Goal: Task Accomplishment & Management: Manage account settings

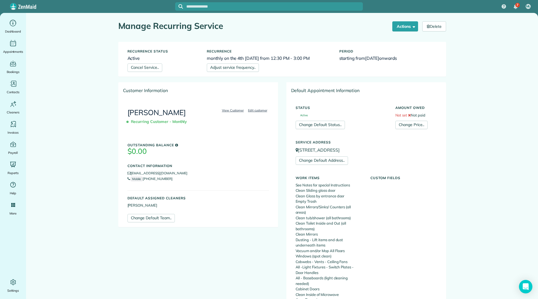
scroll to position [287, 0]
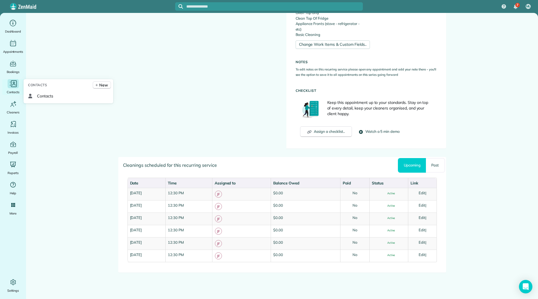
click at [10, 86] on icon "Main" at bounding box center [13, 83] width 8 height 8
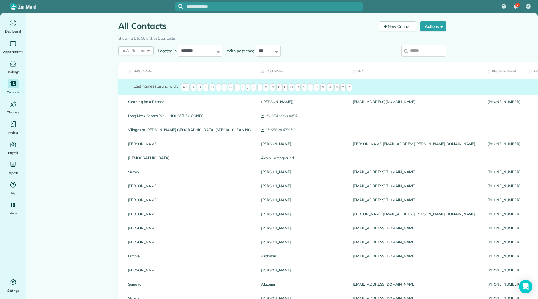
click at [408, 54] on input "search" at bounding box center [424, 51] width 45 height 12
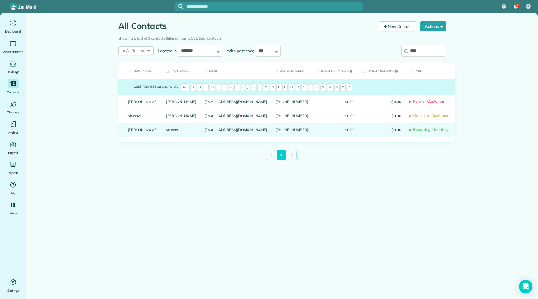
type input "****"
click at [134, 132] on link "Elisa" at bounding box center [143, 130] width 30 height 4
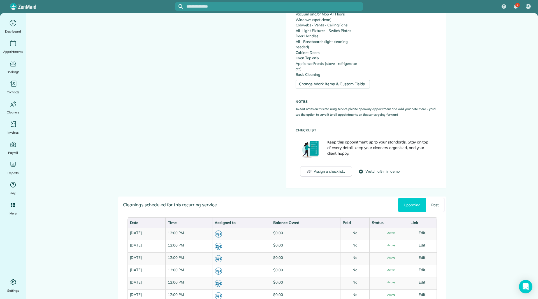
scroll to position [280, 0]
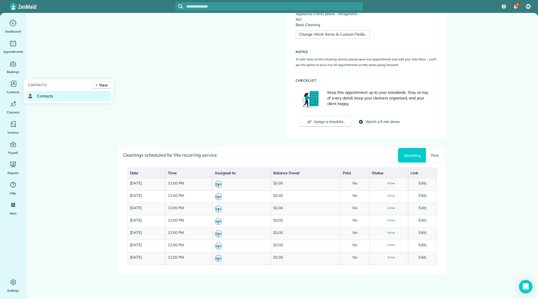
click at [32, 95] on icon at bounding box center [30, 96] width 4 height 4
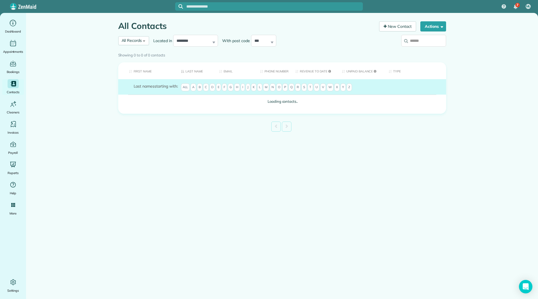
click at [420, 43] on input "search" at bounding box center [424, 41] width 45 height 12
type input "******"
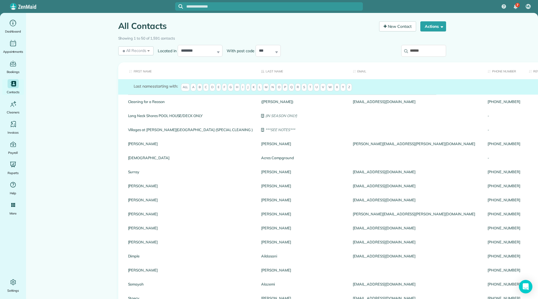
click at [144, 71] on th "First Name" at bounding box center [187, 70] width 139 height 17
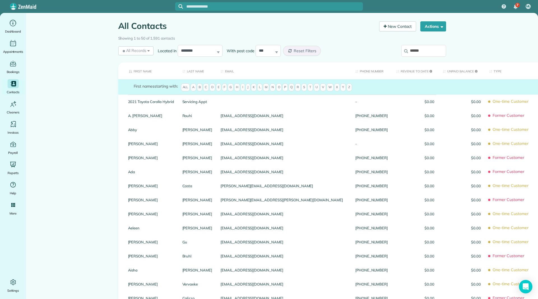
drag, startPoint x: 144, startPoint y: 71, endPoint x: 153, endPoint y: 74, distance: 9.8
click at [144, 71] on th "First Name" at bounding box center [148, 70] width 60 height 17
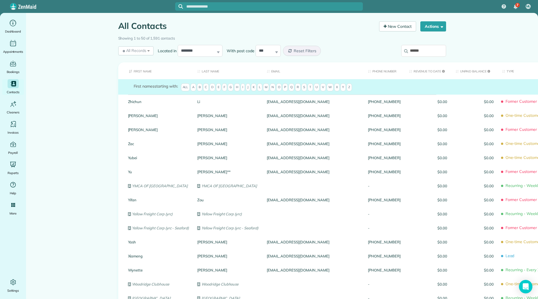
click at [206, 71] on th "Last Name" at bounding box center [228, 70] width 70 height 17
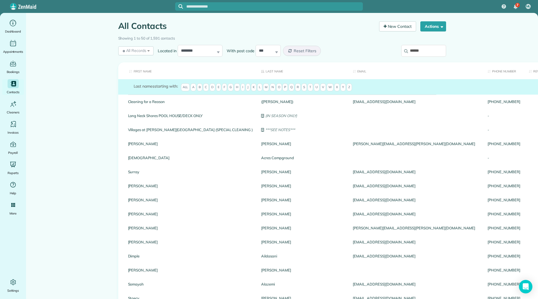
click at [436, 48] on input "******" at bounding box center [424, 51] width 45 height 12
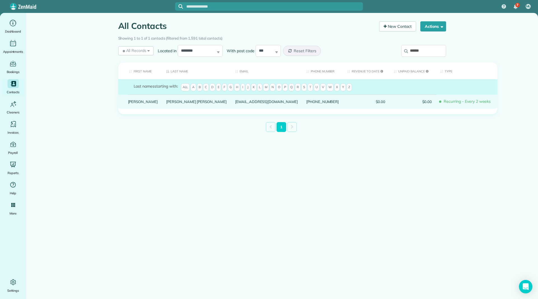
click at [134, 103] on link "Elizabeth" at bounding box center [143, 102] width 30 height 4
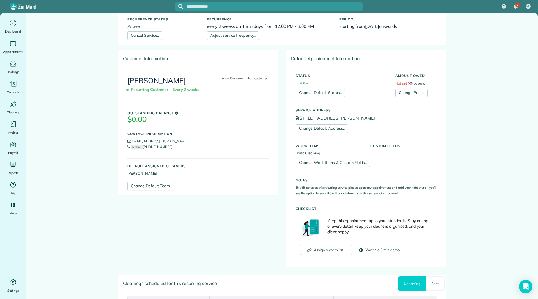
scroll to position [196, 0]
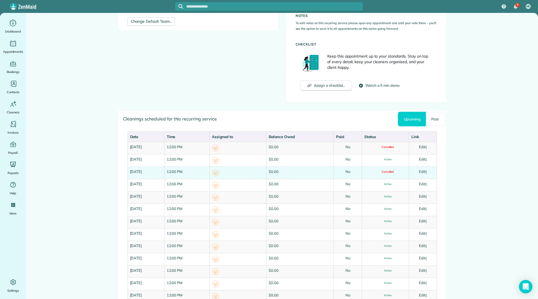
click at [423, 170] on link "Edit" at bounding box center [422, 171] width 7 height 4
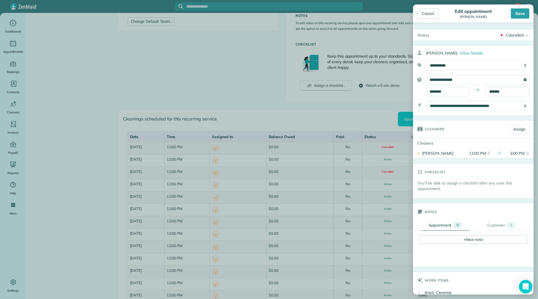
click at [506, 32] on div "Cancelled Active Stand-By Cancelled Completed" at bounding box center [484, 34] width 100 height 11
click at [506, 46] on link "Active" at bounding box center [517, 44] width 33 height 10
click at [524, 10] on div "Save" at bounding box center [520, 13] width 19 height 10
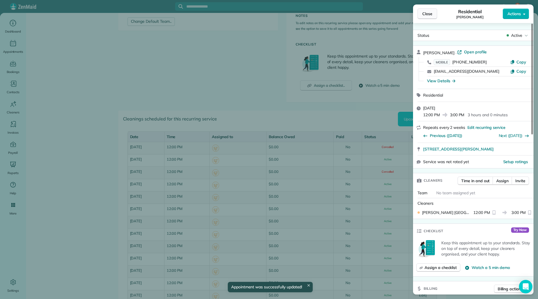
click at [427, 12] on span "Close" at bounding box center [428, 14] width 10 height 6
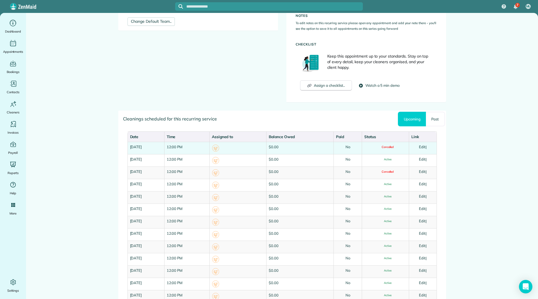
click at [420, 147] on link "Edit" at bounding box center [422, 146] width 7 height 4
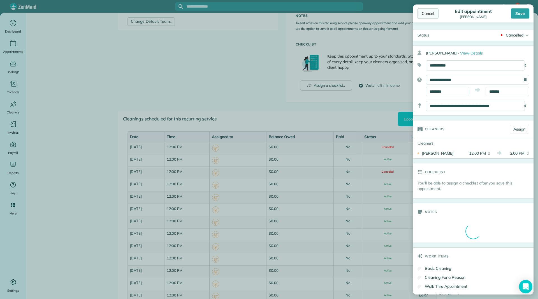
click at [425, 16] on div "Cancel" at bounding box center [428, 13] width 21 height 10
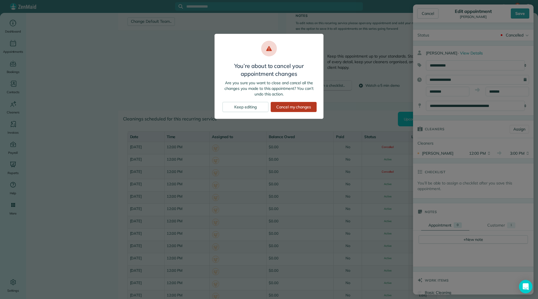
click at [281, 109] on div "Cancel my changes" at bounding box center [294, 107] width 46 height 10
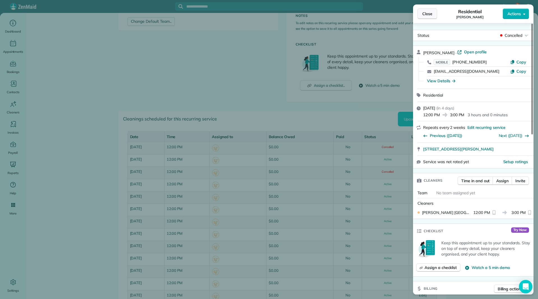
click at [432, 11] on span "Close" at bounding box center [428, 14] width 10 height 6
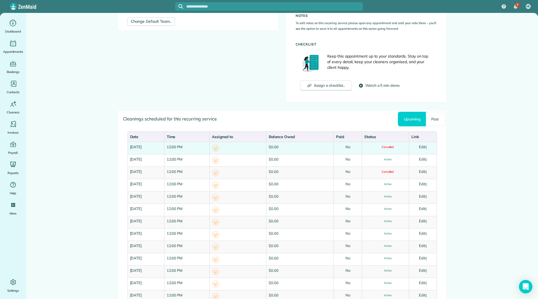
click at [421, 147] on link "Edit" at bounding box center [422, 146] width 7 height 4
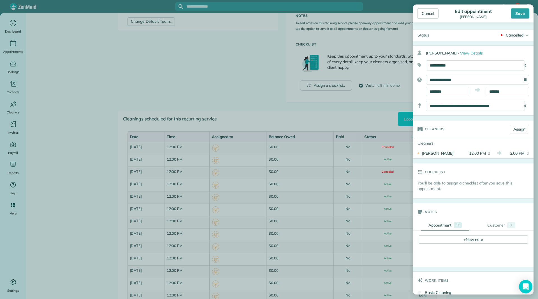
click at [506, 35] on div "Cancelled" at bounding box center [515, 35] width 18 height 6
click at [510, 43] on div "Active" at bounding box center [515, 44] width 11 height 4
click at [517, 17] on div "Save" at bounding box center [520, 13] width 19 height 10
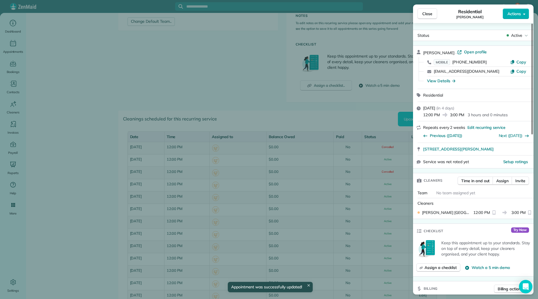
click at [427, 15] on span "Close" at bounding box center [428, 14] width 10 height 6
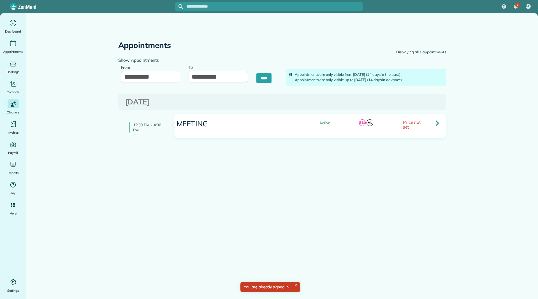
type input "**********"
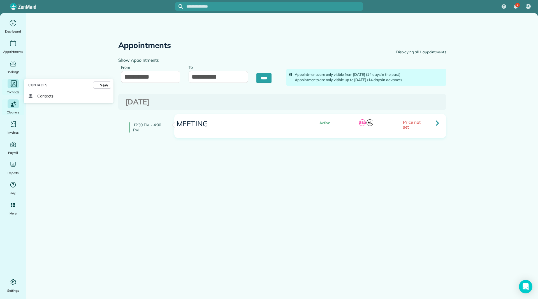
click at [11, 82] on icon "Main" at bounding box center [14, 83] width 6 height 7
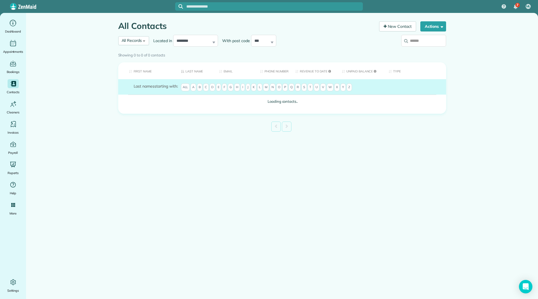
click at [29, 5] on img at bounding box center [23, 6] width 26 height 6
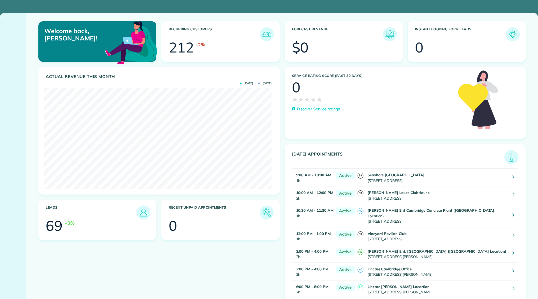
scroll to position [101, 227]
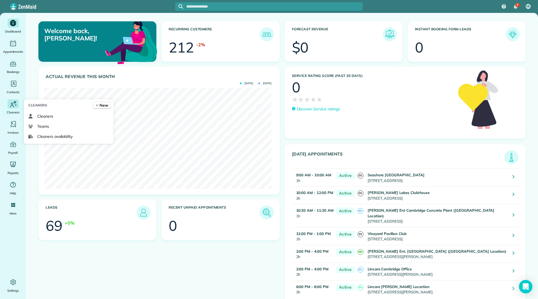
click at [10, 109] on span "Cleaners" at bounding box center [13, 112] width 13 height 6
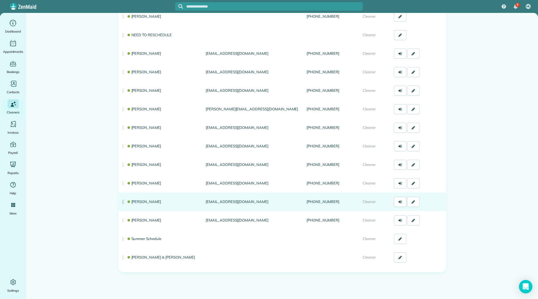
scroll to position [89, 0]
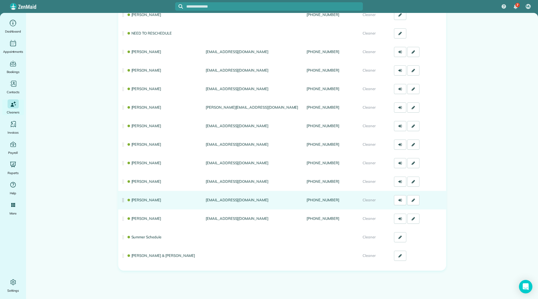
click at [140, 198] on link "[PERSON_NAME]" at bounding box center [144, 199] width 35 height 4
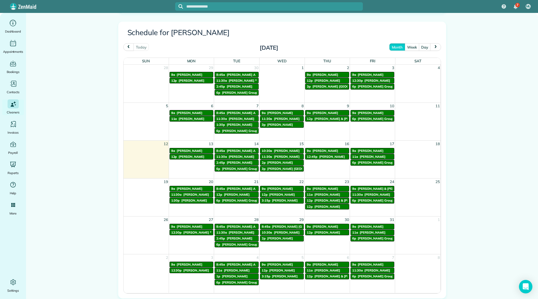
scroll to position [280, 0]
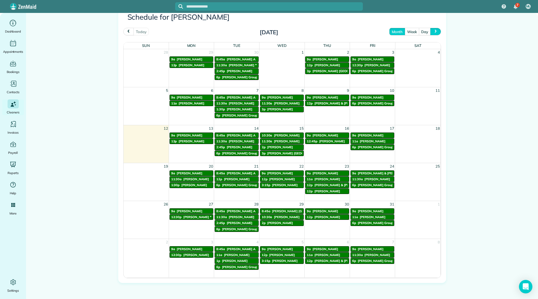
click at [437, 32] on button "next" at bounding box center [435, 32] width 11 height 8
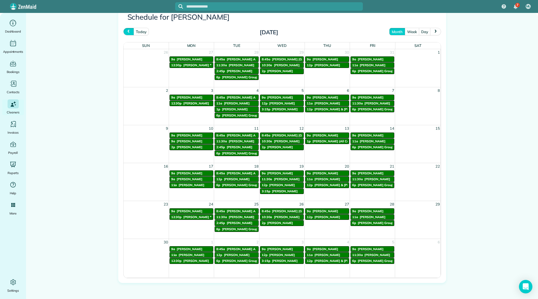
click at [126, 31] on span "prev" at bounding box center [128, 32] width 4 height 4
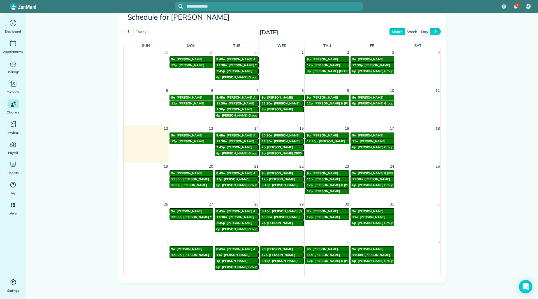
click at [432, 29] on button "next" at bounding box center [435, 32] width 11 height 8
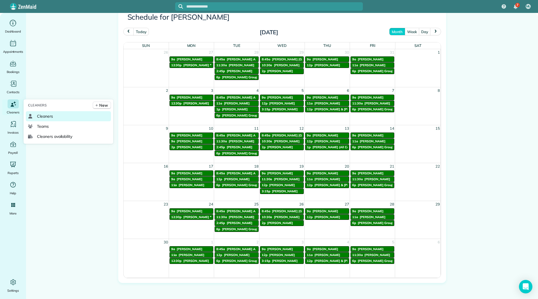
click at [35, 114] on link "Cleaners" at bounding box center [68, 116] width 85 height 10
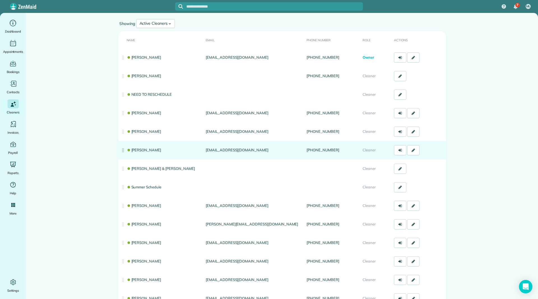
scroll to position [56, 0]
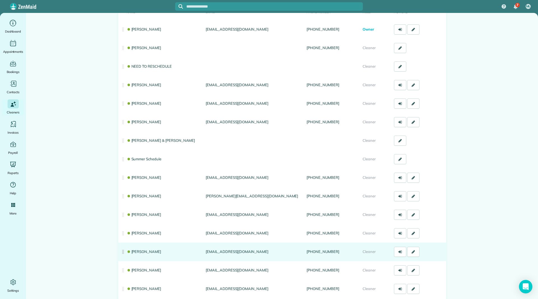
click at [141, 252] on link "[PERSON_NAME]" at bounding box center [144, 251] width 35 height 4
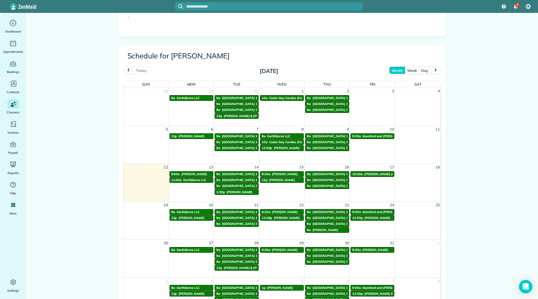
scroll to position [252, 0]
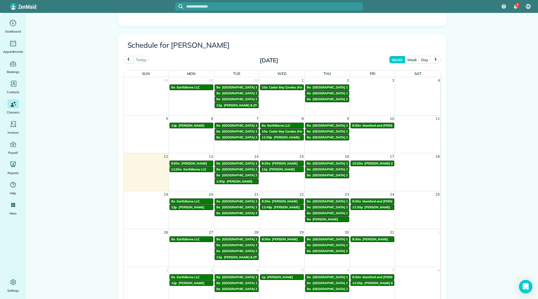
click at [365, 163] on span "Jen Melson (Moms Account)" at bounding box center [390, 163] width 51 height 4
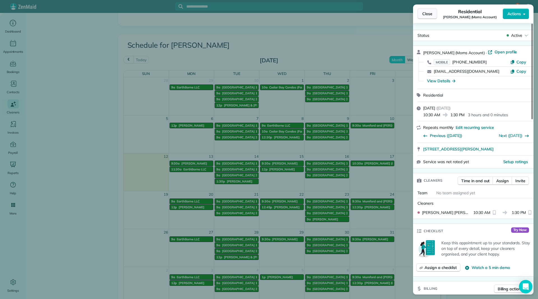
click at [436, 11] on button "Close" at bounding box center [428, 13] width 20 height 11
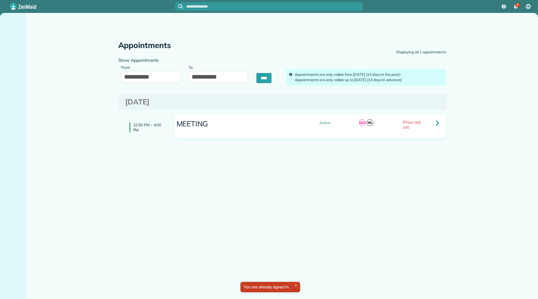
type input "**********"
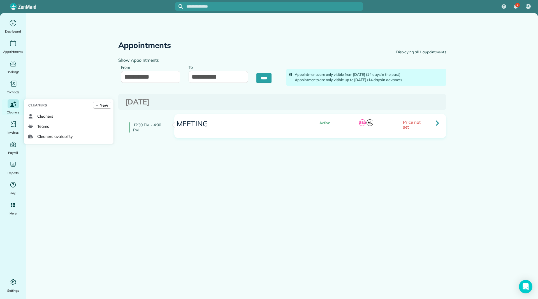
click at [10, 110] on span "Cleaners" at bounding box center [13, 112] width 13 height 6
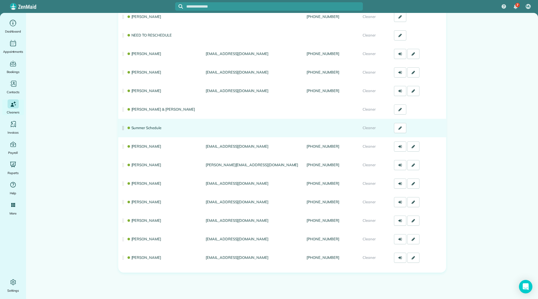
scroll to position [89, 0]
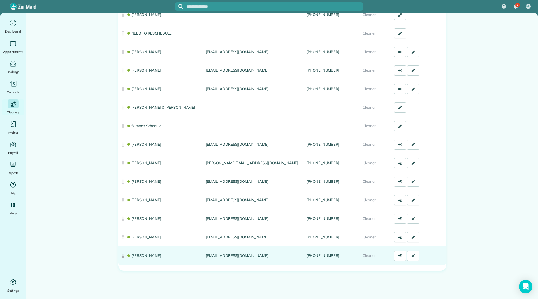
click at [151, 255] on link "[PERSON_NAME]" at bounding box center [144, 255] width 35 height 4
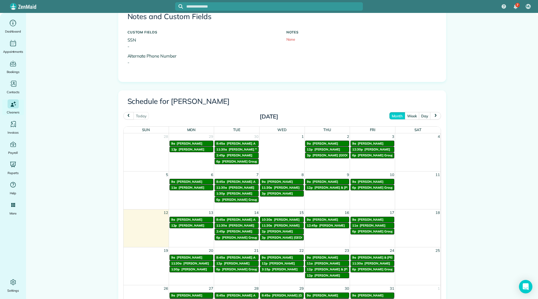
scroll to position [224, 0]
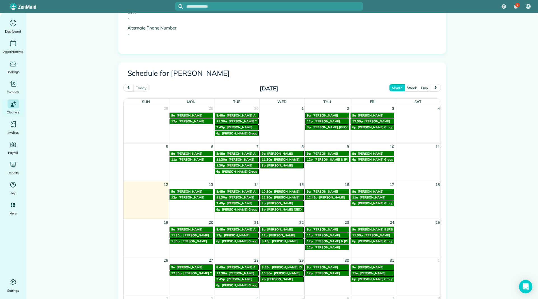
click at [434, 86] on span "next" at bounding box center [436, 88] width 4 height 4
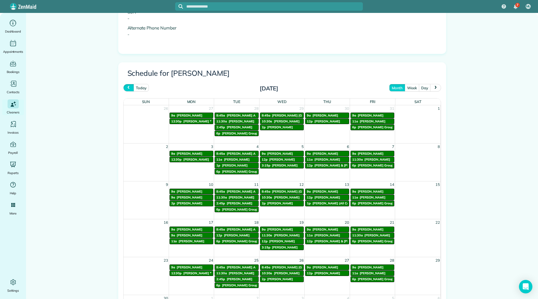
click at [126, 89] on span "prev" at bounding box center [128, 88] width 4 height 4
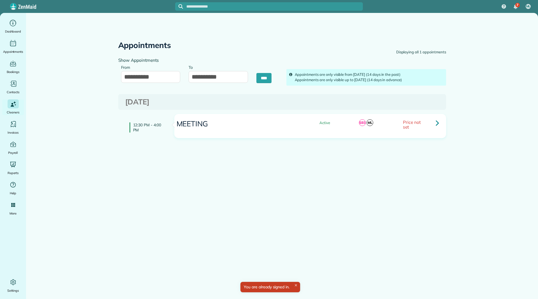
type input "**********"
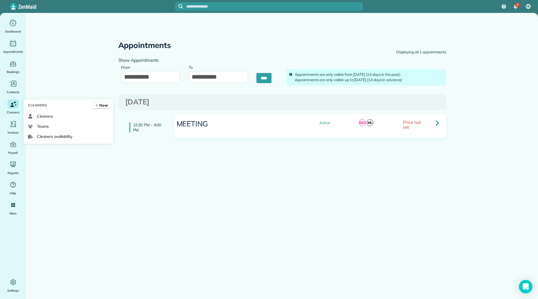
click at [7, 105] on div "Cleaners" at bounding box center [13, 107] width 22 height 16
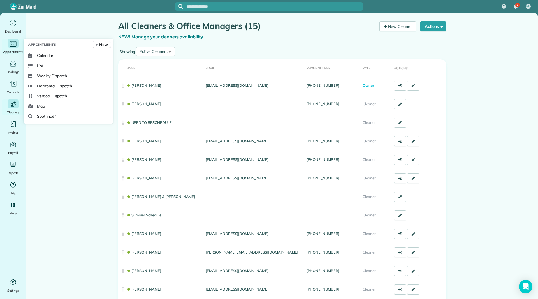
click at [12, 48] on div "Appointments" at bounding box center [13, 47] width 22 height 16
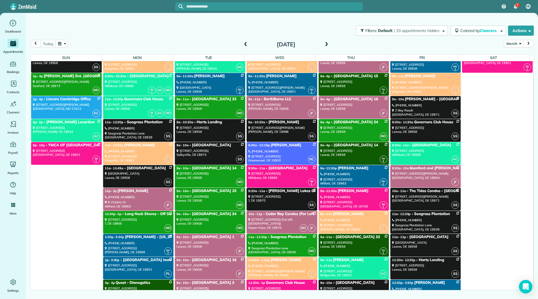
scroll to position [953, 0]
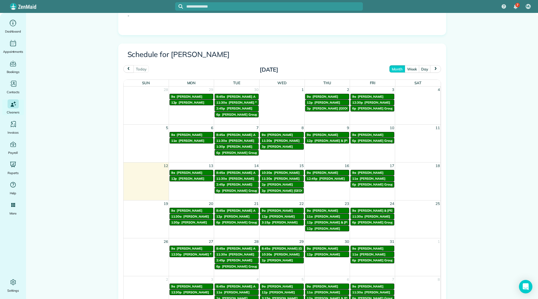
scroll to position [252, 0]
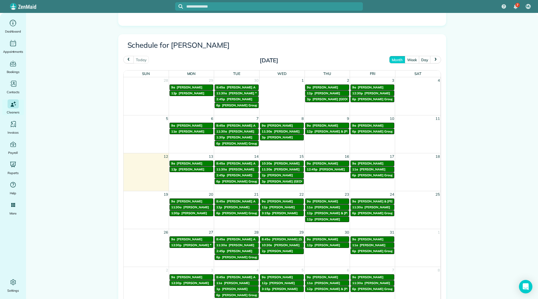
click at [184, 160] on link "9a Kathleen Wooster" at bounding box center [192, 163] width 44 height 6
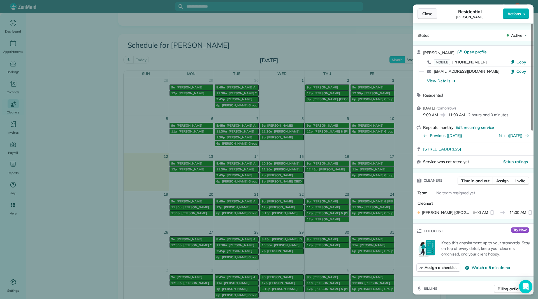
click at [423, 16] on span "Close" at bounding box center [428, 14] width 10 height 6
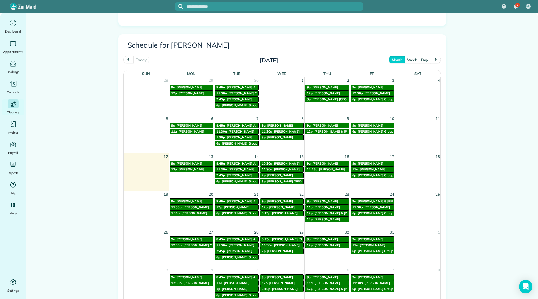
click at [194, 169] on span "Ralph Marketto" at bounding box center [192, 169] width 26 height 4
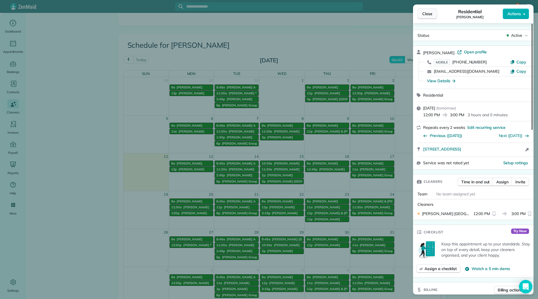
click at [425, 17] on button "Close" at bounding box center [428, 13] width 20 height 11
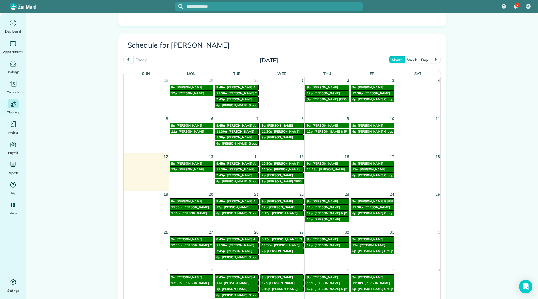
click at [327, 170] on span "Kathleen Frech" at bounding box center [332, 169] width 26 height 4
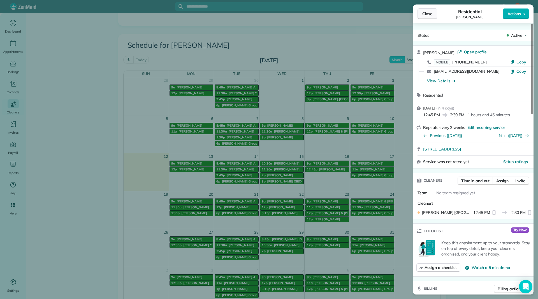
click at [425, 15] on span "Close" at bounding box center [428, 14] width 10 height 6
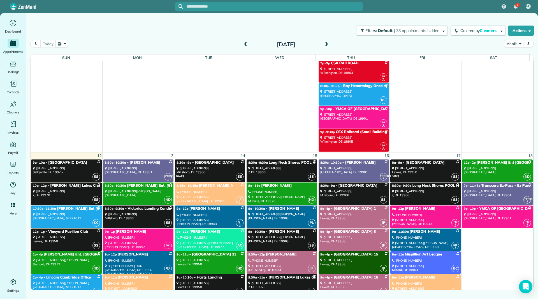
scroll to position [1795, 0]
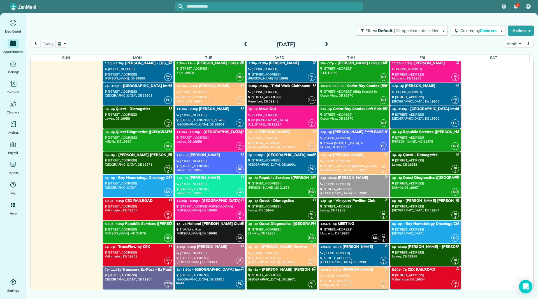
scroll to position [2271, 0]
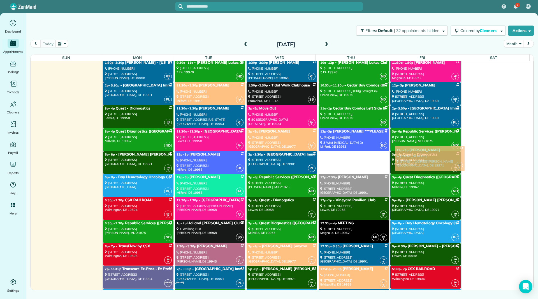
drag, startPoint x: 333, startPoint y: 164, endPoint x: 412, endPoint y: 159, distance: 79.0
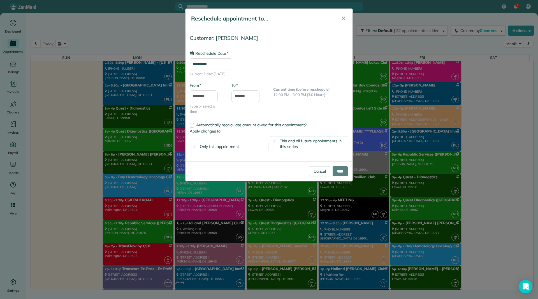
scroll to position [2517, 0]
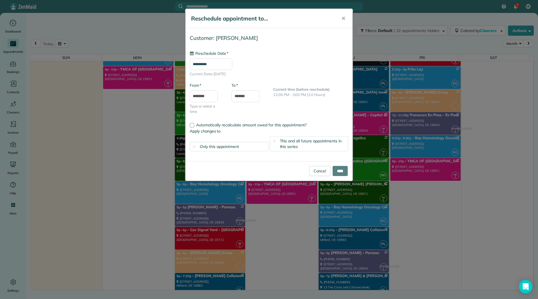
type input "**********"
click at [282, 137] on div "This and all future appointments in this series" at bounding box center [309, 143] width 79 height 15
click at [334, 170] on input "****" at bounding box center [340, 171] width 15 height 10
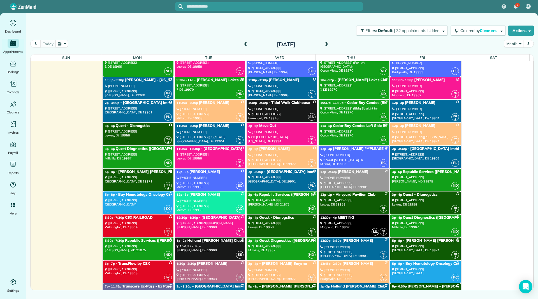
scroll to position [2236, 0]
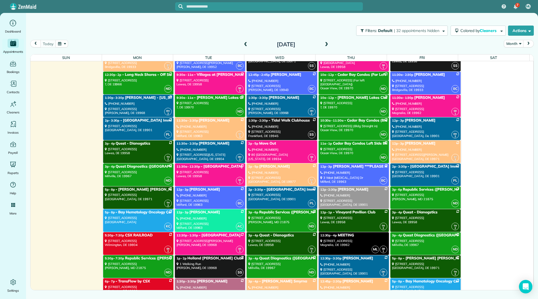
click at [411, 147] on link "ST 3 12p - 3p Elizabeth Twomey Groven (302) 226-4293 321 Hickman Street Rehobot…" at bounding box center [426, 151] width 70 height 23
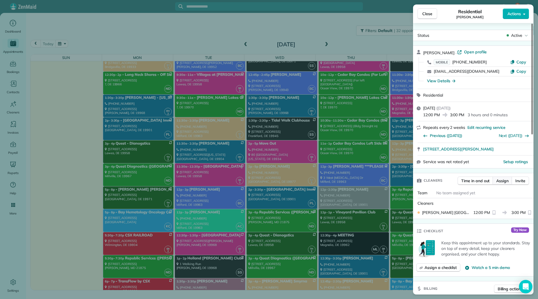
click at [507, 178] on span "Assign" at bounding box center [503, 181] width 12 height 6
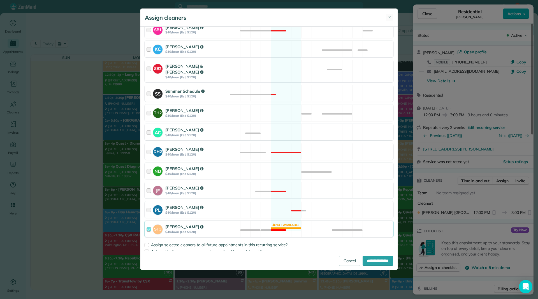
scroll to position [179, 0]
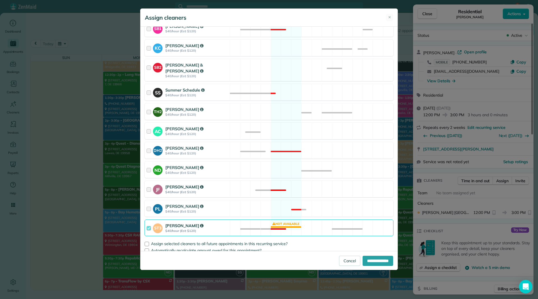
click at [233, 185] on div "JF Jackie Fiqueroa $40/hour (Est: $120) Not available" at bounding box center [269, 189] width 249 height 17
click at [224, 222] on div "Sandi Trowbridge" at bounding box center [196, 225] width 63 height 6
click at [146, 241] on div at bounding box center [147, 243] width 4 height 4
click at [365, 260] on input "**********" at bounding box center [378, 260] width 31 height 10
type input "**********"
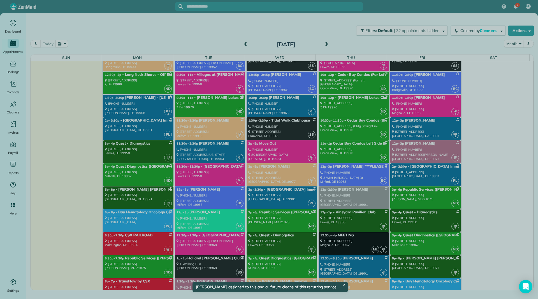
scroll to position [2236, 0]
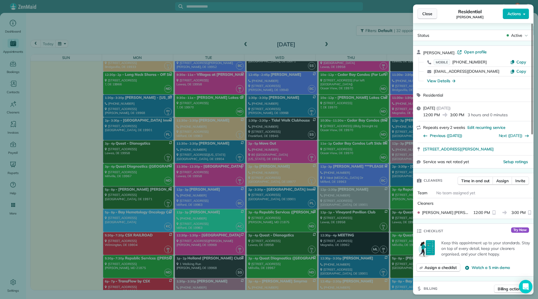
click at [433, 12] on button "Close" at bounding box center [428, 13] width 20 height 11
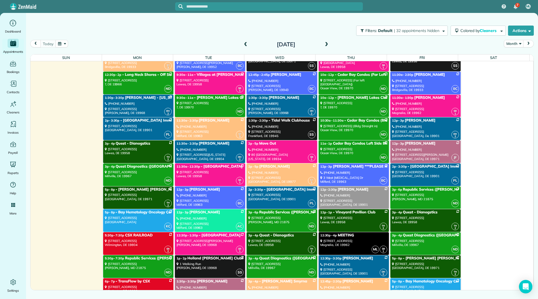
click at [347, 198] on link "12p - 2:30p Lynne Merce (914) 329-9464 30 Redkist Lane Dover, DE 19901" at bounding box center [354, 197] width 70 height 23
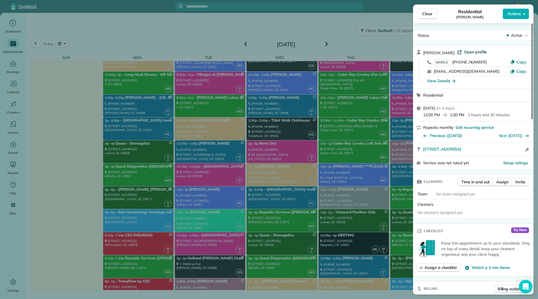
click at [471, 51] on span "Open profile" at bounding box center [475, 52] width 23 height 6
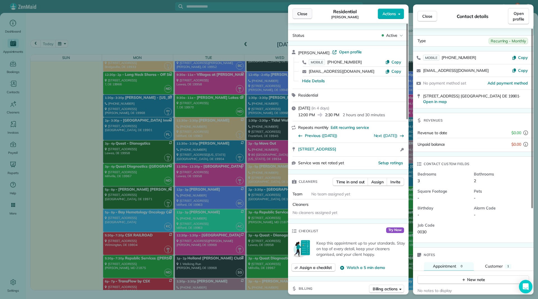
click at [297, 13] on button "Close" at bounding box center [303, 13] width 20 height 11
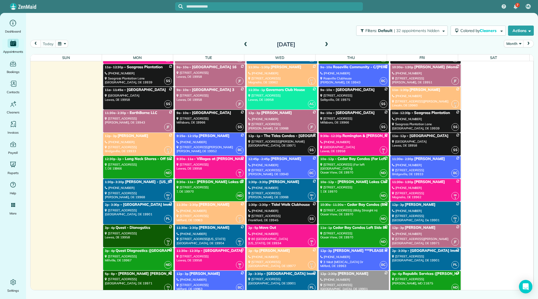
scroll to position [2208, 0]
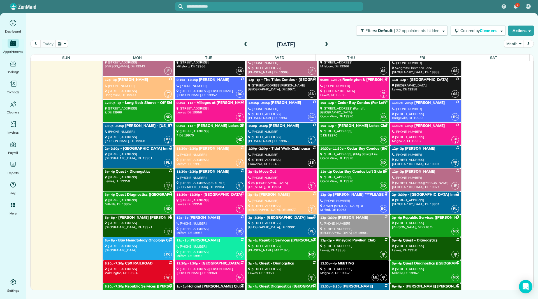
click at [345, 220] on link "12p - 2:30p Lynne Merce (914) 329-9464 30 Redkist Lane Dover, DE 19901" at bounding box center [354, 225] width 70 height 23
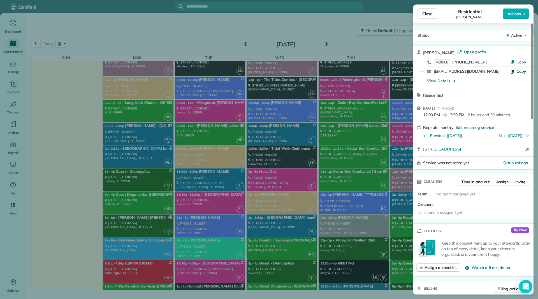
click at [516, 71] on button "Copy" at bounding box center [519, 71] width 16 height 6
click at [478, 72] on div "[EMAIL_ADDRESS][DOMAIN_NAME]" at bounding box center [472, 71] width 77 height 6
click at [524, 70] on span "Copy" at bounding box center [522, 71] width 10 height 5
click at [427, 16] on span "Close" at bounding box center [428, 14] width 10 height 6
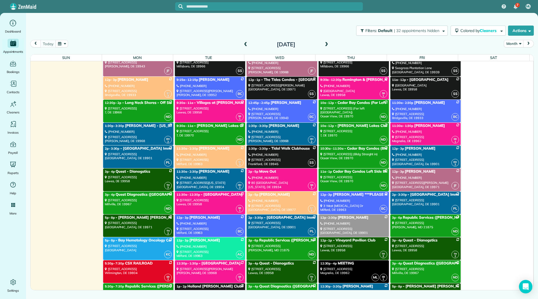
click at [356, 220] on link "12p - 2:30p Lynne Merce (914) 329-9464 30 Redkist Lane Dover, DE 19901" at bounding box center [354, 225] width 70 height 23
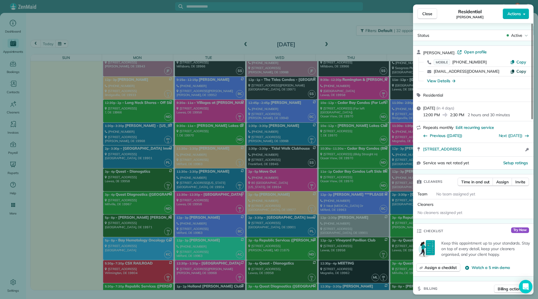
click at [520, 73] on span "Copy" at bounding box center [522, 71] width 10 height 5
click at [424, 15] on span "Close" at bounding box center [428, 14] width 10 height 6
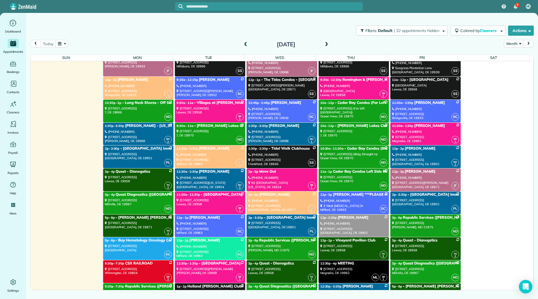
click at [356, 225] on div "(914) 329-9464" at bounding box center [354, 223] width 67 height 4
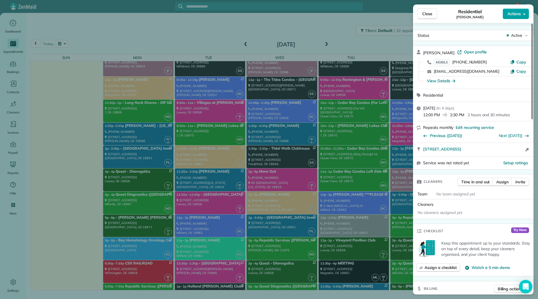
click at [512, 17] on button "Actions" at bounding box center [516, 13] width 26 height 11
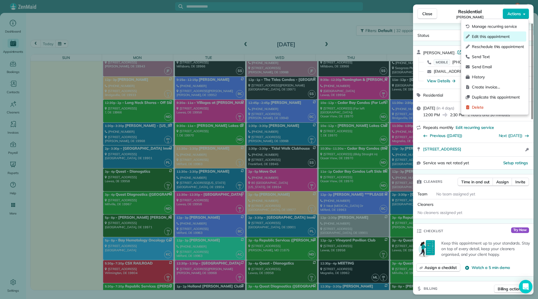
click at [505, 35] on span "Edit this appointment" at bounding box center [498, 37] width 52 height 6
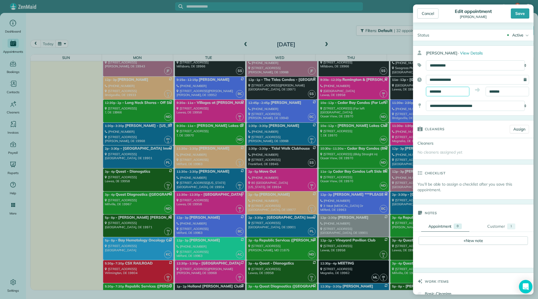
click at [453, 95] on body "7 ML Dashboard Appointments Bookings Contacts Cleaners Invoices Payroll Reports…" at bounding box center [269, 149] width 538 height 299
click at [453, 90] on input "********" at bounding box center [447, 92] width 43 height 10
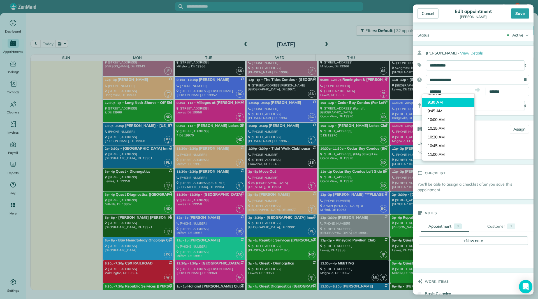
type input "*******"
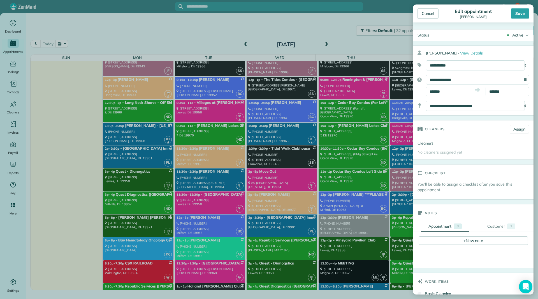
click at [463, 99] on body "7 ML Dashboard Appointments Bookings Contacts Cleaners Invoices Payroll Reports…" at bounding box center [269, 149] width 538 height 299
click at [514, 15] on div "Save" at bounding box center [520, 13] width 19 height 10
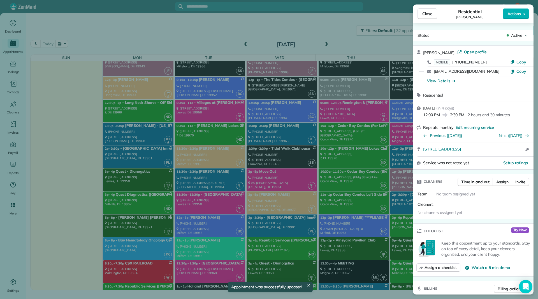
scroll to position [2208, 0]
click at [428, 14] on span "Close" at bounding box center [428, 14] width 10 height 6
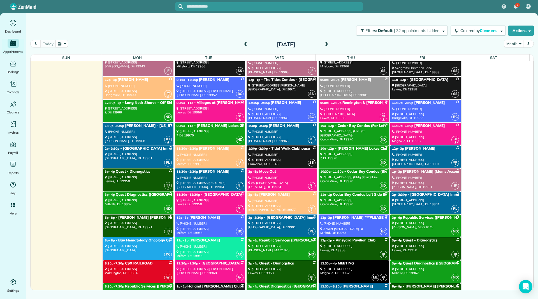
click at [344, 78] on span "Lynne Merce" at bounding box center [356, 79] width 31 height 4
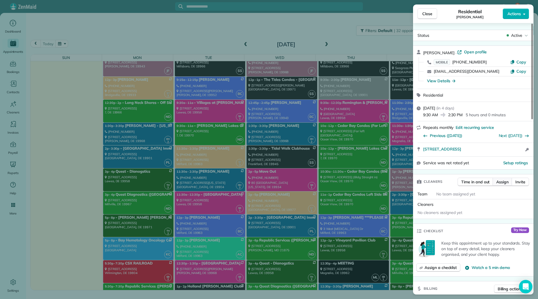
click at [509, 183] on button "Assign" at bounding box center [503, 182] width 20 height 8
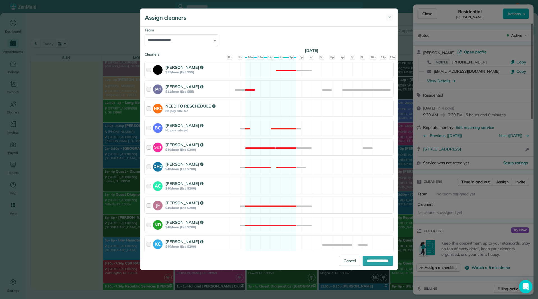
scroll to position [112, 0]
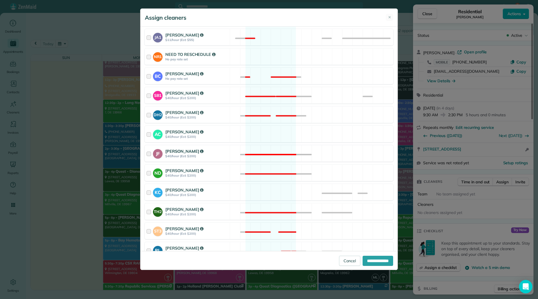
click at [232, 148] on div "JF Jackie Fiqueroa $40/hour (Est: $200)" at bounding box center [269, 153] width 249 height 17
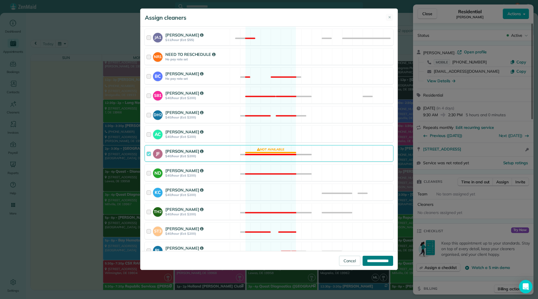
click at [372, 260] on input "**********" at bounding box center [378, 260] width 31 height 10
type input "**********"
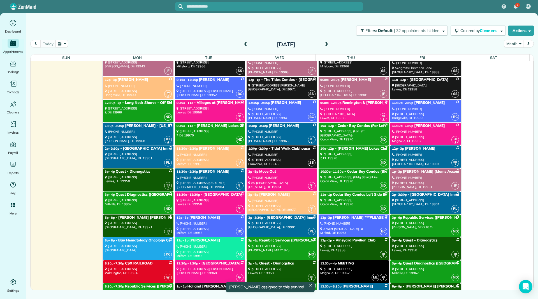
scroll to position [2208, 0]
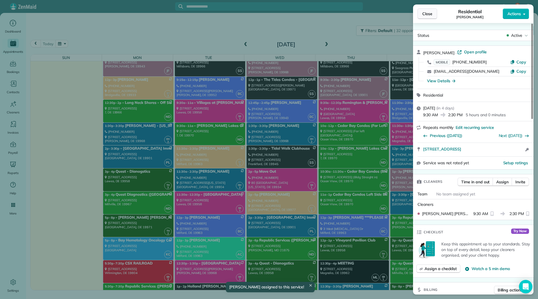
click at [432, 12] on span "Close" at bounding box center [428, 14] width 10 height 6
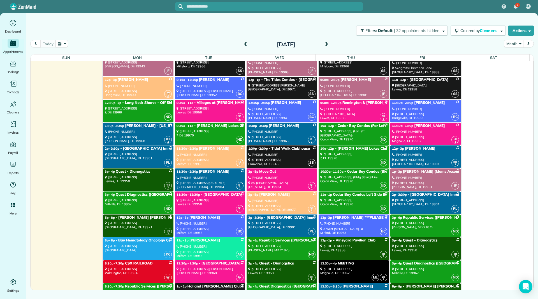
click at [347, 85] on div "(914) 329-9464" at bounding box center [354, 86] width 67 height 4
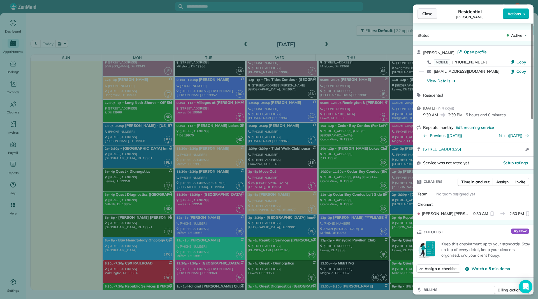
click at [428, 12] on span "Close" at bounding box center [428, 14] width 10 height 6
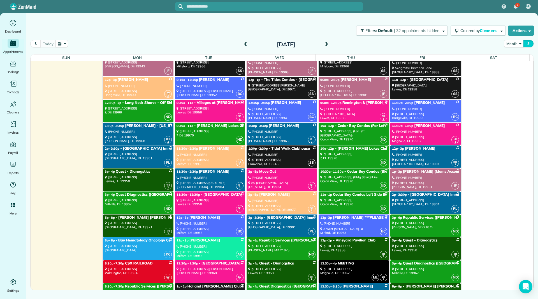
click at [530, 43] on span "next" at bounding box center [529, 44] width 4 height 4
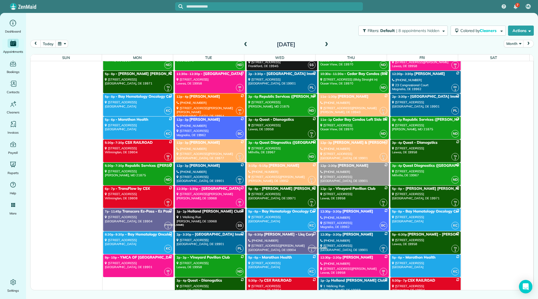
scroll to position [3281, 0]
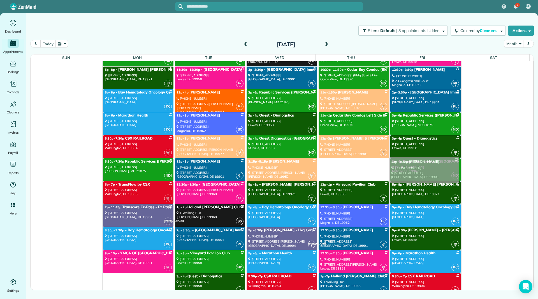
drag, startPoint x: 347, startPoint y: 169, endPoint x: 421, endPoint y: 167, distance: 73.5
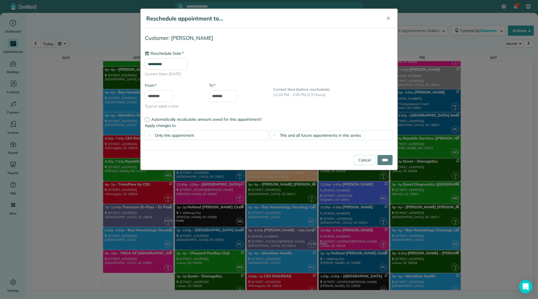
scroll to position [3682, 0]
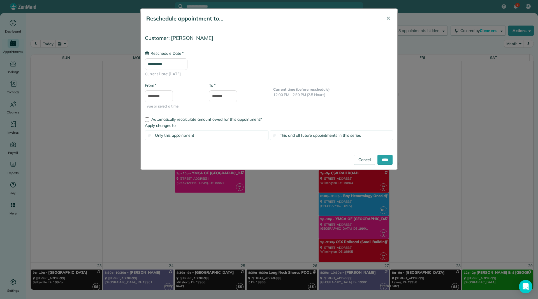
click at [185, 61] on input "**********" at bounding box center [166, 64] width 43 height 12
click at [190, 119] on link "20" at bounding box center [189, 120] width 9 height 9
type input "**********"
click at [168, 94] on input "********" at bounding box center [159, 96] width 28 height 12
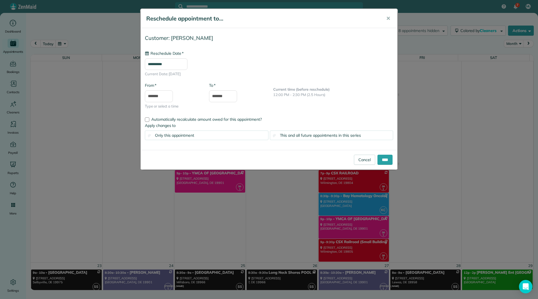
click at [166, 129] on body "7 ML Dashboard Appointments Bookings Contacts Cleaners Invoices Payroll Reports…" at bounding box center [269, 149] width 538 height 299
click at [166, 98] on input "*******" at bounding box center [159, 96] width 28 height 12
type input "*******"
click at [171, 128] on body "7 ML Dashboard Appointments Bookings Contacts Cleaners Invoices Payroll Reports…" at bounding box center [269, 149] width 538 height 299
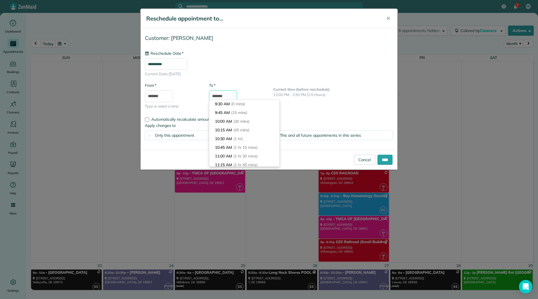
click at [225, 92] on input "*******" at bounding box center [223, 96] width 28 height 12
click at [212, 93] on input "*******" at bounding box center [223, 96] width 28 height 12
type input "********"
click at [300, 74] on span "Current Date: 11/20/2025" at bounding box center [269, 74] width 248 height 6
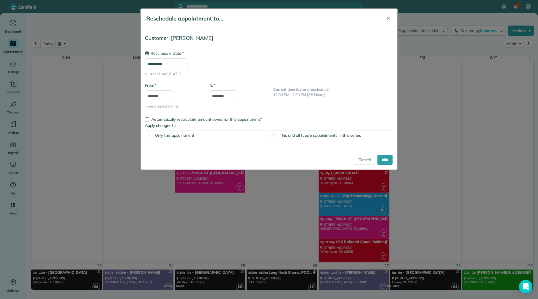
click at [294, 135] on span "This and all future appointments in this series" at bounding box center [320, 135] width 81 height 5
click at [379, 156] on input "****" at bounding box center [385, 160] width 15 height 10
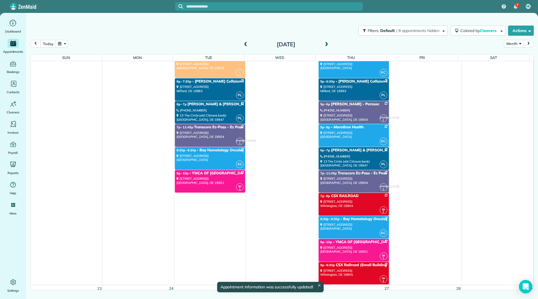
scroll to position [3682, 0]
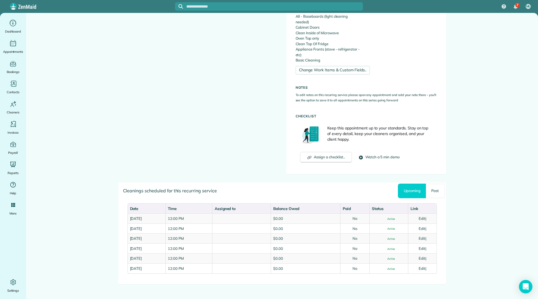
scroll to position [273, 0]
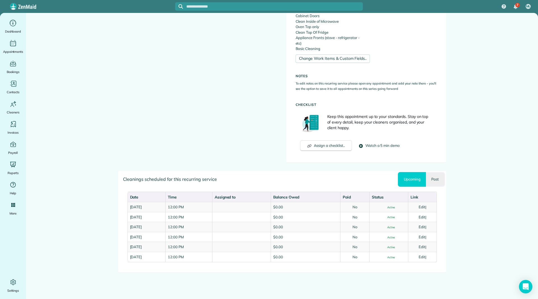
click at [433, 180] on link "Past" at bounding box center [435, 179] width 19 height 15
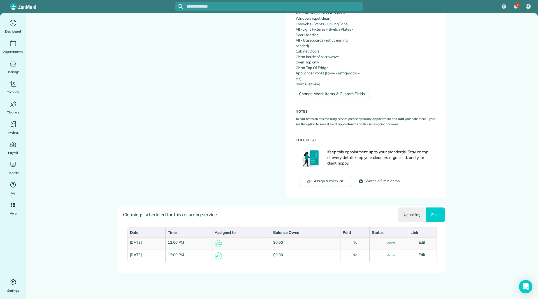
click at [409, 211] on link "Upcoming" at bounding box center [412, 214] width 28 height 15
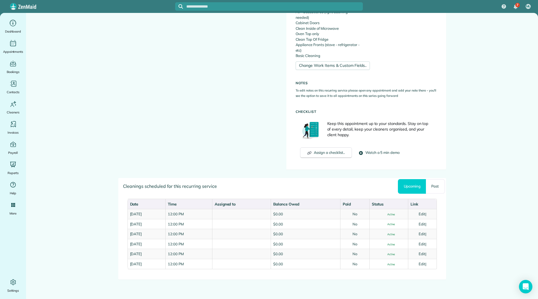
scroll to position [273, 0]
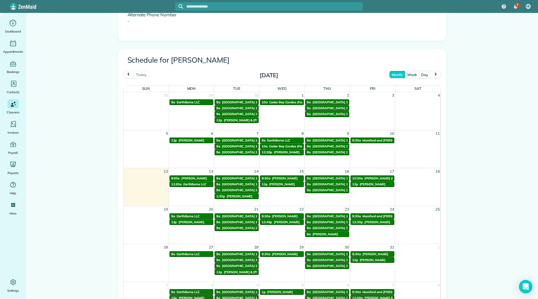
scroll to position [209, 0]
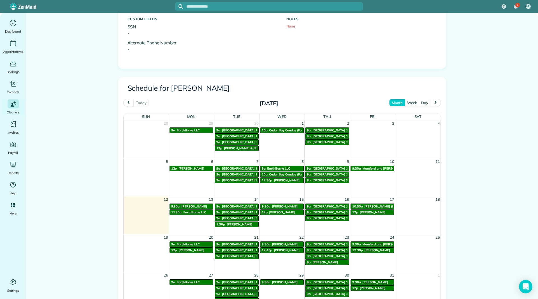
click at [375, 204] on span "[PERSON_NAME] (Moms Account)" at bounding box center [390, 206] width 51 height 4
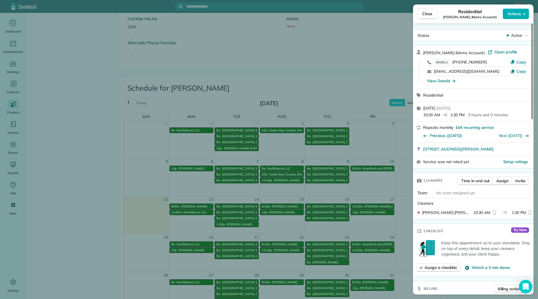
click at [427, 20] on div "Close Residential [PERSON_NAME] (Moms Account) Actions" at bounding box center [473, 13] width 121 height 19
click at [426, 19] on button "Close" at bounding box center [428, 13] width 20 height 11
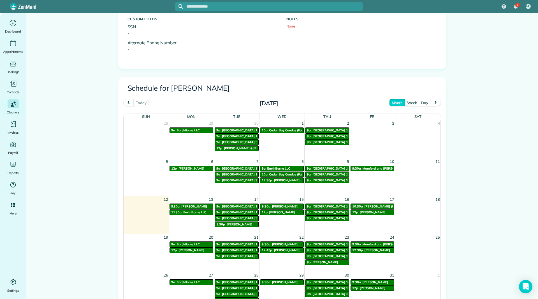
click at [370, 205] on span "[PERSON_NAME] (Moms Account)" at bounding box center [390, 206] width 51 height 4
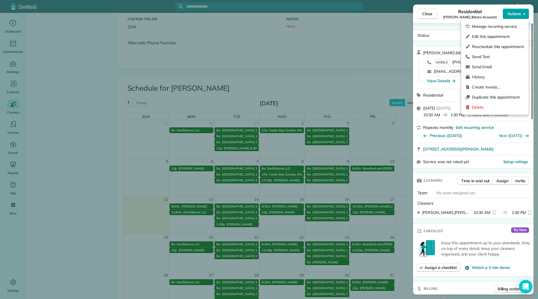
click at [516, 15] on span "Actions" at bounding box center [514, 14] width 13 height 6
click at [503, 31] on div "Edit this appointment" at bounding box center [495, 36] width 63 height 10
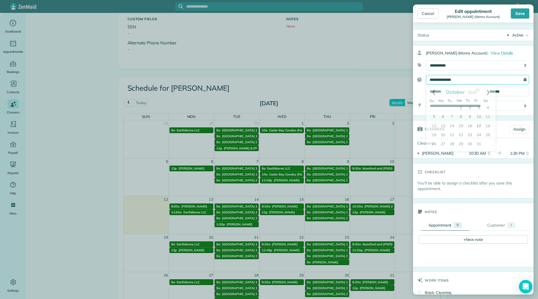
click at [462, 82] on input "**********" at bounding box center [477, 80] width 103 height 10
click at [471, 127] on link "16" at bounding box center [470, 126] width 9 height 9
type input "**********"
click at [452, 94] on body "7 ML Dashboard Appointments Bookings Contacts Cleaners Invoices Payroll Reports…" at bounding box center [269, 149] width 538 height 299
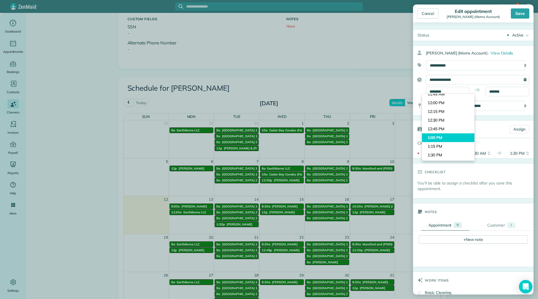
type input "*******"
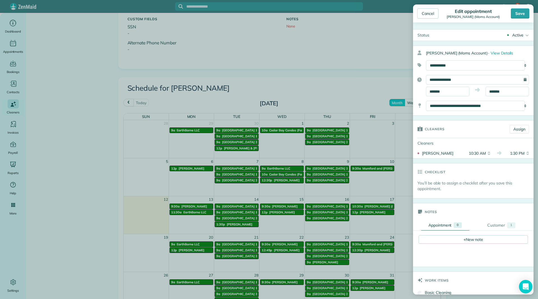
click at [445, 134] on body "7 ML Dashboard Appointments Bookings Contacts Cleaners Invoices Payroll Reports…" at bounding box center [269, 149] width 538 height 299
click at [490, 94] on body "7 ML Dashboard Appointments Bookings Contacts Cleaners Invoices Payroll Reports…" at bounding box center [269, 149] width 538 height 299
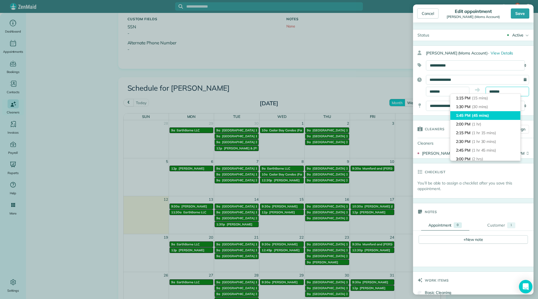
scroll to position [37, 0]
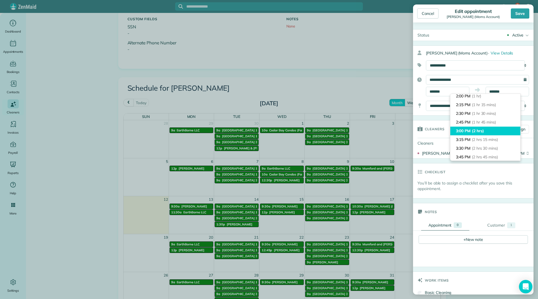
type input "*******"
click at [495, 131] on li "3:00 PM (2 hrs)" at bounding box center [486, 130] width 70 height 9
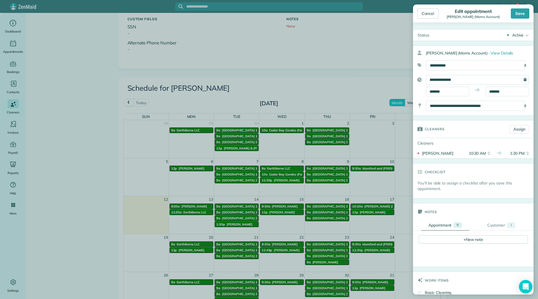
click at [515, 20] on div "Cancel Edit appointment [PERSON_NAME] (Moms Account) Save" at bounding box center [473, 13] width 121 height 18
click at [515, 18] on div "Save" at bounding box center [520, 13] width 19 height 10
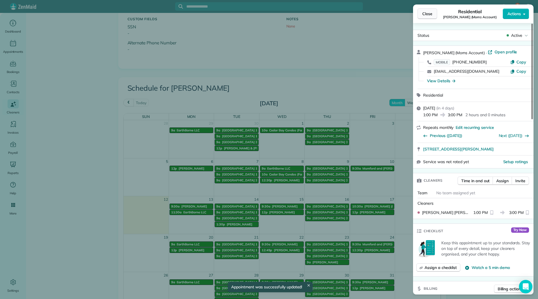
click at [431, 11] on span "Close" at bounding box center [428, 14] width 10 height 6
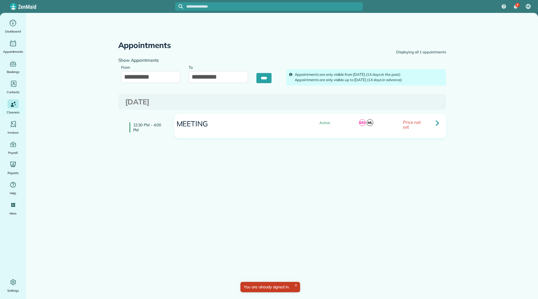
type input "**********"
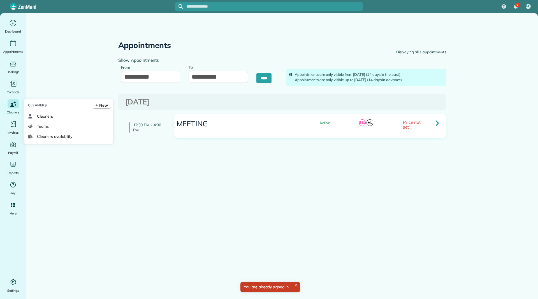
click at [10, 102] on icon "Main" at bounding box center [13, 104] width 8 height 8
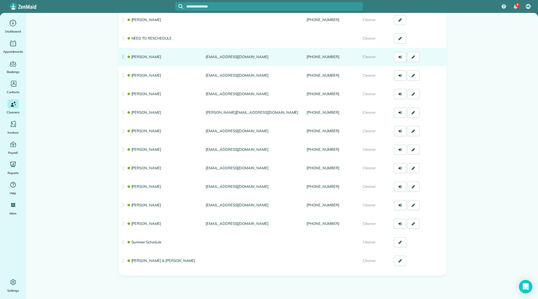
scroll to position [89, 0]
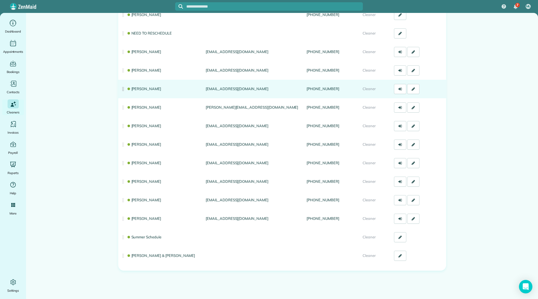
click at [131, 89] on link "Donna Humphreys" at bounding box center [144, 88] width 35 height 4
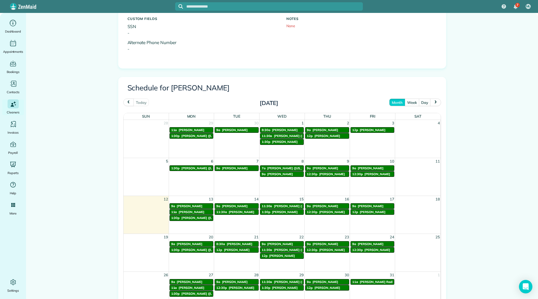
scroll to position [224, 0]
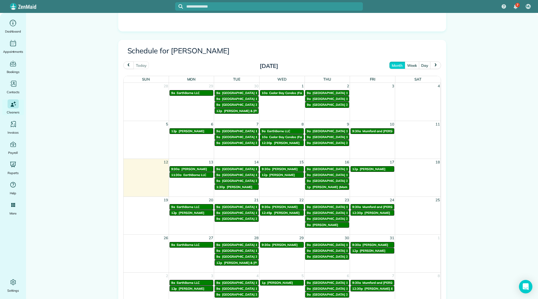
scroll to position [252, 0]
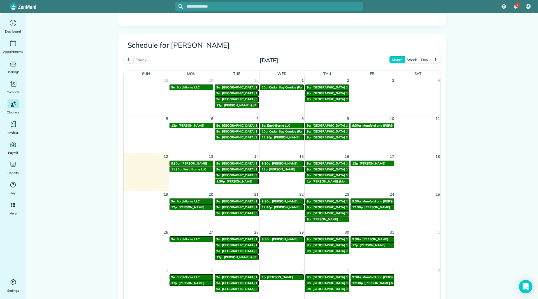
click at [377, 164] on span "[PERSON_NAME]" at bounding box center [373, 163] width 26 height 4
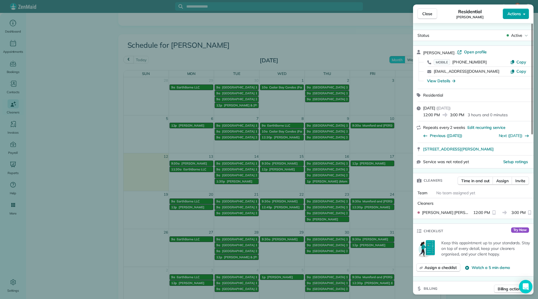
click at [510, 13] on span "Actions" at bounding box center [514, 14] width 13 height 6
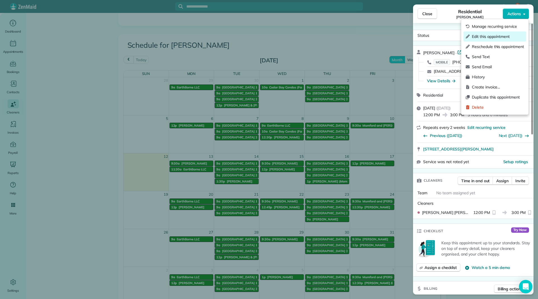
click at [501, 32] on div "Edit this appointment" at bounding box center [495, 36] width 63 height 10
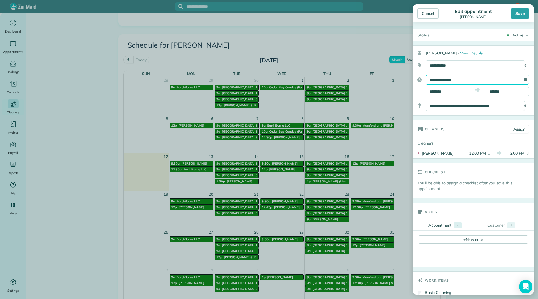
click at [471, 80] on input "**********" at bounding box center [477, 80] width 103 height 10
click at [482, 125] on link "17" at bounding box center [479, 126] width 9 height 9
click at [456, 95] on body "7 ML Dashboard Appointments Bookings Contacts Cleaners Invoices Payroll Reports…" at bounding box center [269, 149] width 538 height 299
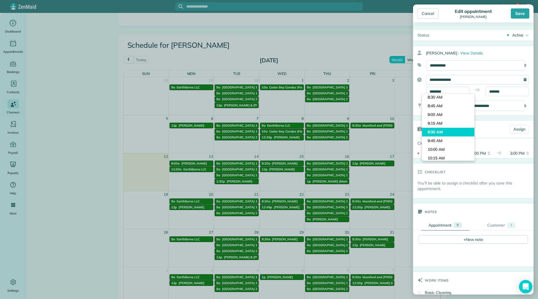
type input "*******"
click at [450, 128] on body "7 ML Dashboard Appointments Bookings Contacts Cleaners Invoices Payroll Reports…" at bounding box center [269, 149] width 538 height 299
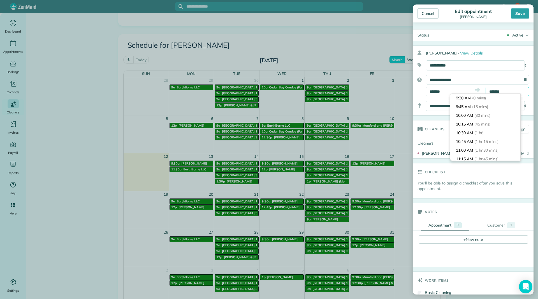
click at [497, 91] on input "*******" at bounding box center [507, 92] width 43 height 10
type input "********"
click at [483, 130] on span "(3 hrs)" at bounding box center [480, 131] width 12 height 5
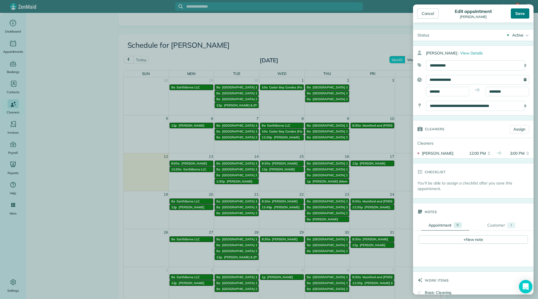
click at [514, 16] on div "Save" at bounding box center [520, 13] width 19 height 10
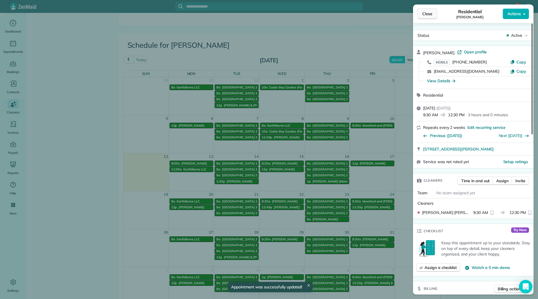
click at [421, 15] on button "Close" at bounding box center [428, 13] width 20 height 11
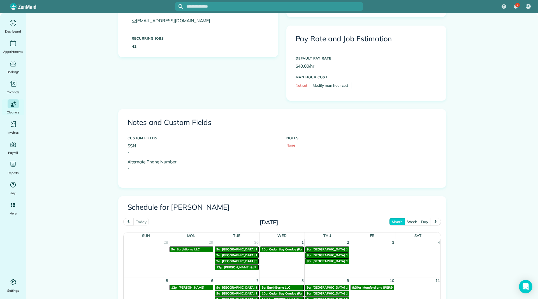
scroll to position [224, 0]
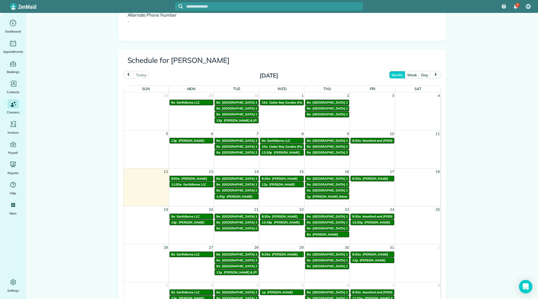
scroll to position [280, 0]
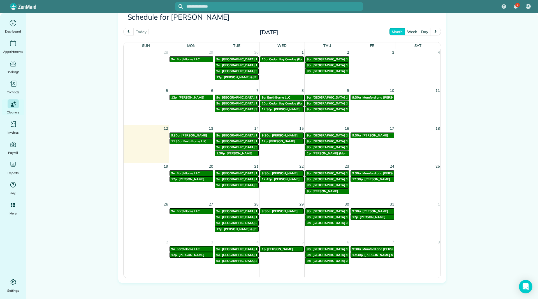
click at [377, 134] on span "[PERSON_NAME]" at bounding box center [376, 135] width 26 height 4
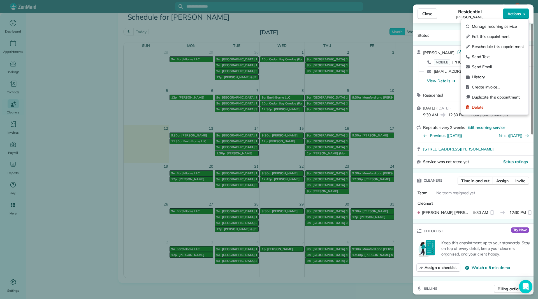
click at [514, 14] on span "Actions" at bounding box center [514, 14] width 13 height 6
click at [508, 34] on span "Edit this appointment" at bounding box center [498, 37] width 52 height 6
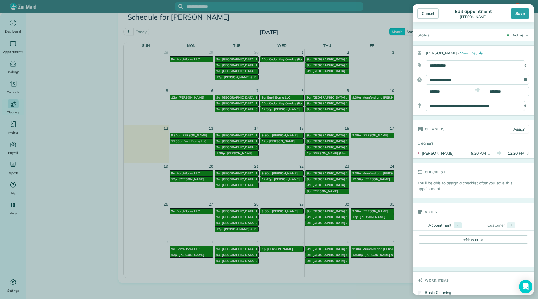
click at [465, 92] on input "*******" at bounding box center [447, 92] width 43 height 10
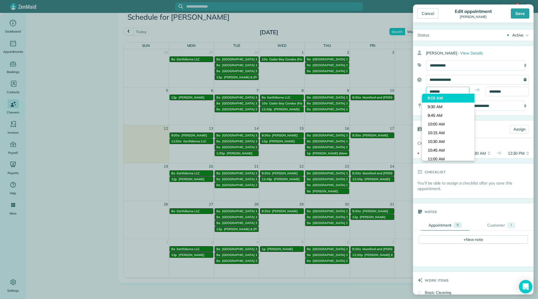
scroll to position [285, 0]
type input "*******"
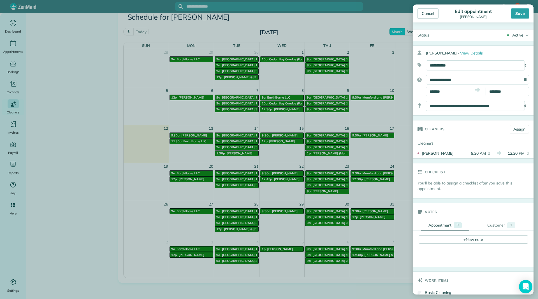
click at [450, 116] on body "7 ML Dashboard Appointments Bookings Contacts Cleaners Invoices Payroll Reports…" at bounding box center [269, 149] width 538 height 299
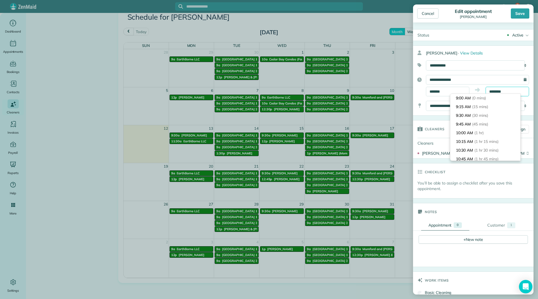
click at [492, 93] on input "********" at bounding box center [507, 92] width 43 height 10
type input "********"
click at [474, 145] on li "12:00 PM (3 hrs)" at bounding box center [486, 145] width 70 height 9
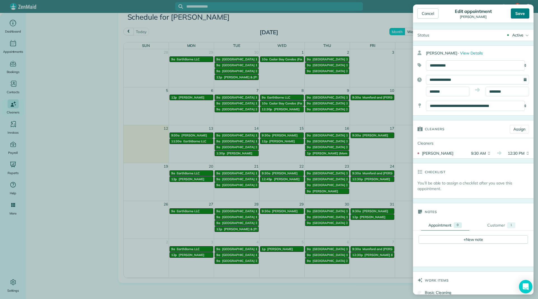
click at [524, 12] on div "Save" at bounding box center [520, 13] width 19 height 10
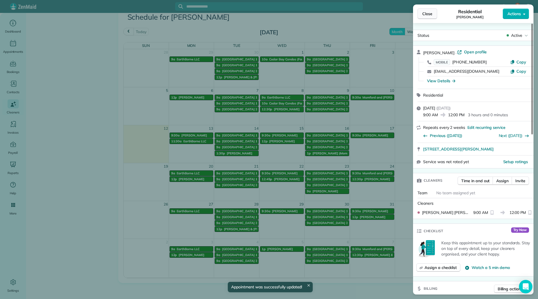
click at [427, 15] on span "Close" at bounding box center [428, 14] width 10 height 6
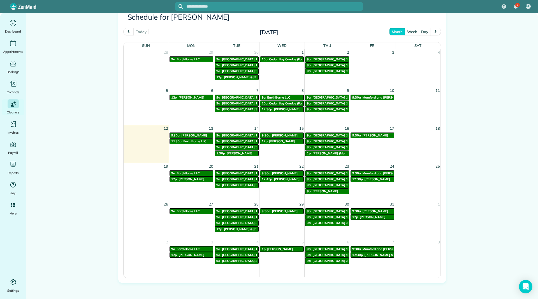
click at [319, 154] on span "Jen Melson (Moms Account)" at bounding box center [338, 153] width 51 height 4
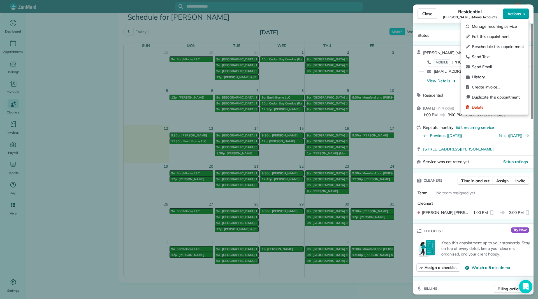
click at [509, 13] on span "Actions" at bounding box center [514, 14] width 13 height 6
click at [499, 38] on span "Edit this appointment" at bounding box center [498, 37] width 52 height 6
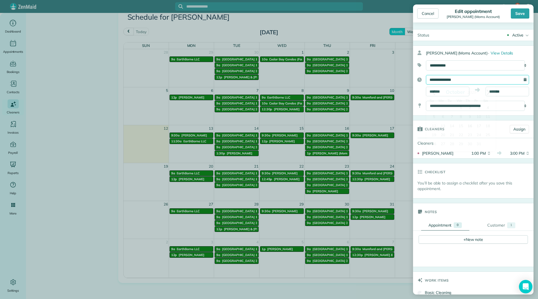
click at [465, 76] on input "**********" at bounding box center [477, 80] width 103 height 10
click at [477, 125] on link "17" at bounding box center [479, 126] width 9 height 9
type input "**********"
click at [525, 16] on div "Save" at bounding box center [520, 13] width 19 height 10
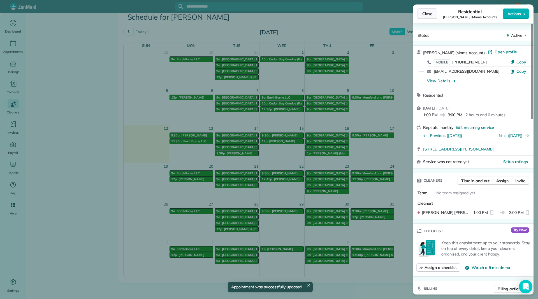
click at [430, 15] on span "Close" at bounding box center [428, 14] width 10 height 6
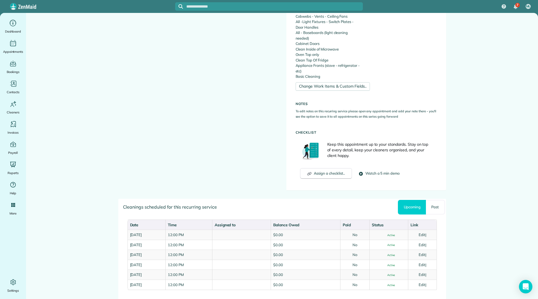
scroll to position [273, 0]
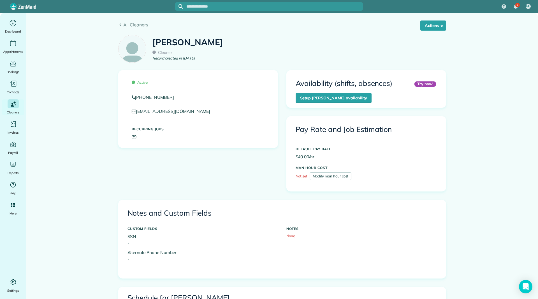
scroll to position [252, 0]
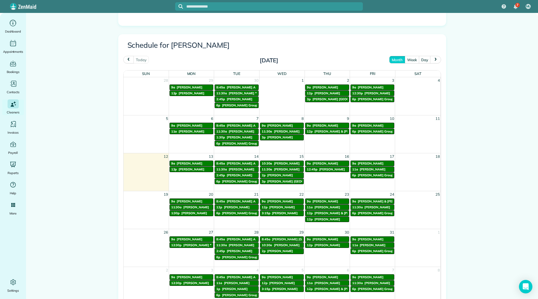
click at [373, 170] on span "[PERSON_NAME]" at bounding box center [373, 169] width 26 height 4
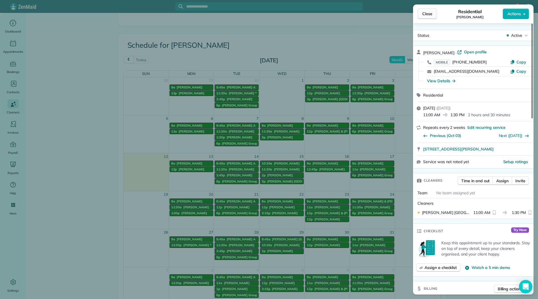
click at [425, 15] on span "Close" at bounding box center [428, 14] width 10 height 6
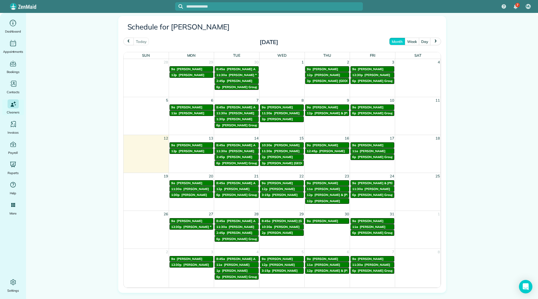
scroll to position [280, 0]
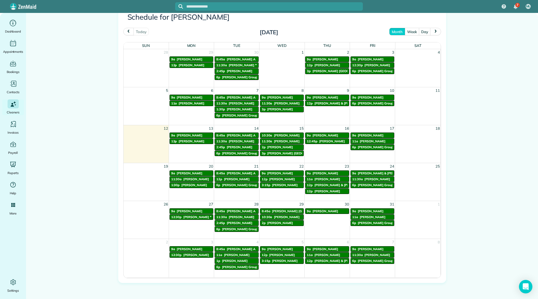
click at [368, 217] on span "[PERSON_NAME]" at bounding box center [373, 217] width 26 height 4
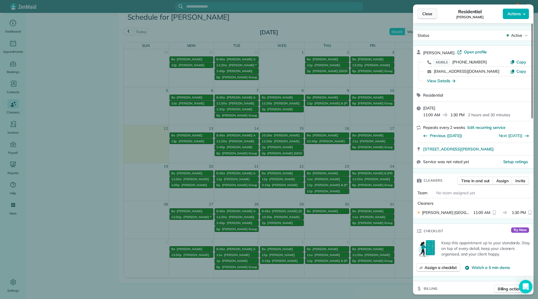
click at [428, 16] on span "Close" at bounding box center [428, 14] width 10 height 6
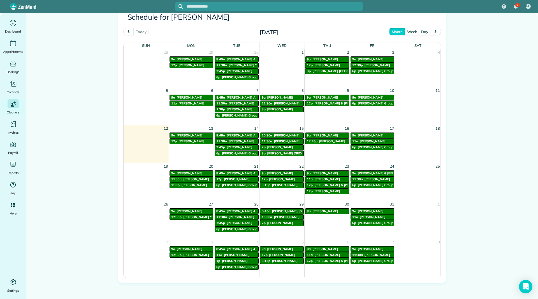
click at [362, 208] on link "9a Wynette Jones" at bounding box center [373, 211] width 44 height 6
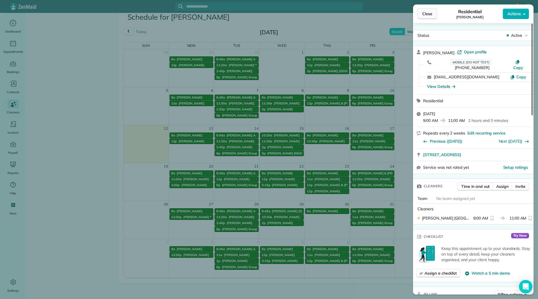
click at [431, 17] on button "Close" at bounding box center [428, 13] width 20 height 11
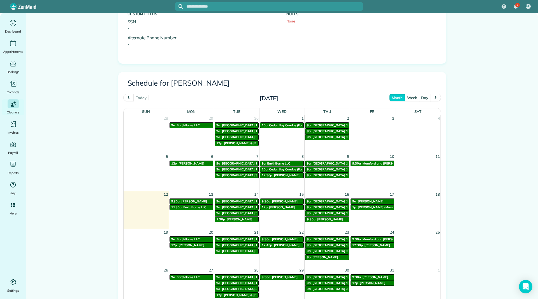
scroll to position [224, 0]
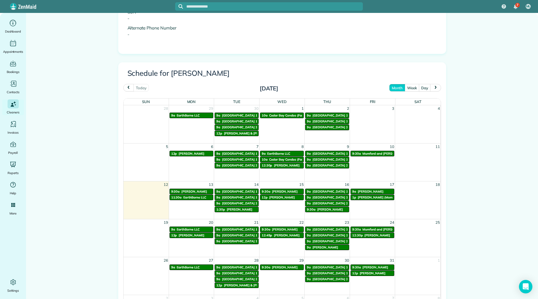
click at [319, 208] on span "[PERSON_NAME]" at bounding box center [330, 209] width 26 height 4
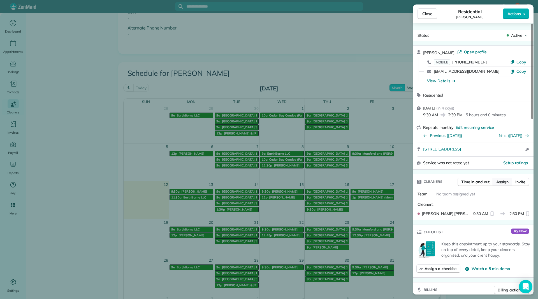
click at [499, 180] on span "Assign" at bounding box center [503, 182] width 12 height 6
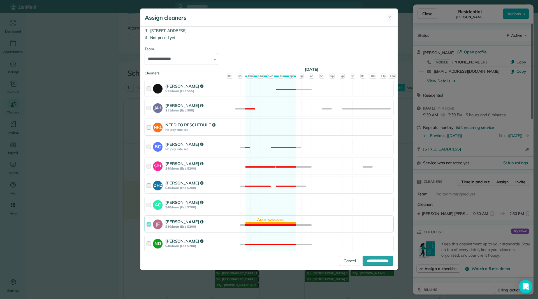
scroll to position [28, 0]
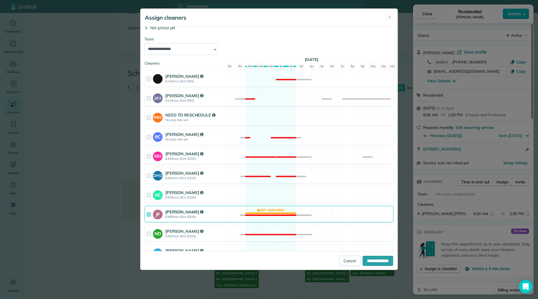
click at [215, 218] on strong "$40/hour (Est: $200)" at bounding box center [196, 217] width 63 height 4
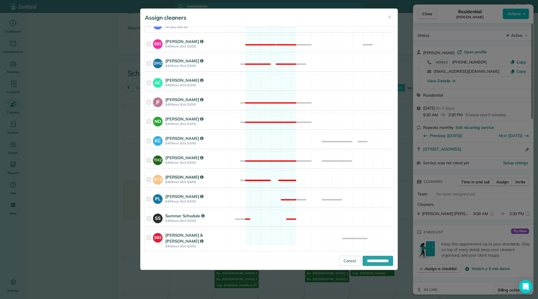
scroll to position [112, 0]
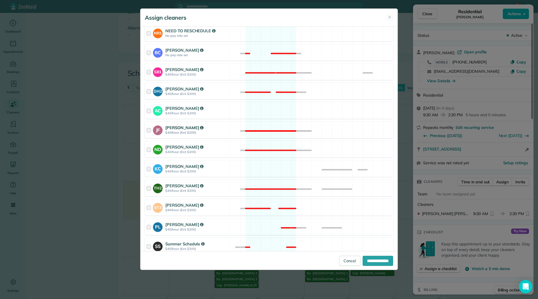
click at [220, 134] on strong "$40/hour (Est: $200)" at bounding box center [196, 132] width 63 height 4
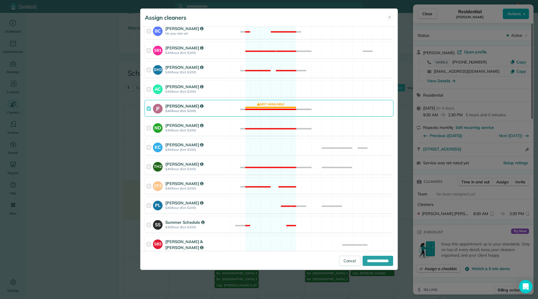
scroll to position [155, 0]
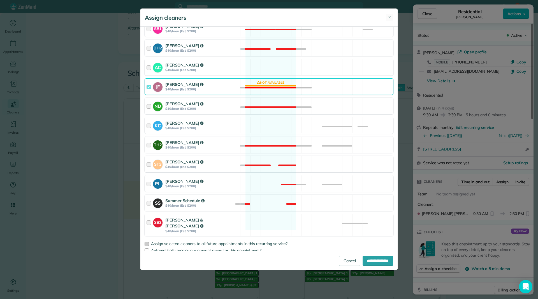
click at [148, 241] on div at bounding box center [147, 243] width 4 height 4
click at [372, 259] on input "**********" at bounding box center [378, 260] width 31 height 10
type input "**********"
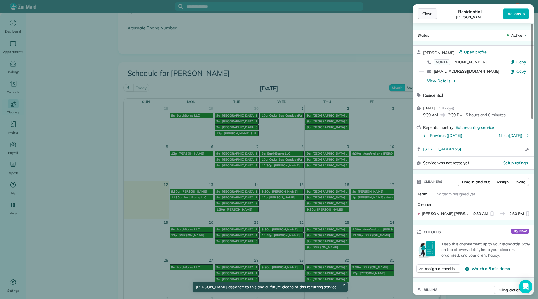
click at [427, 14] on span "Close" at bounding box center [428, 14] width 10 height 6
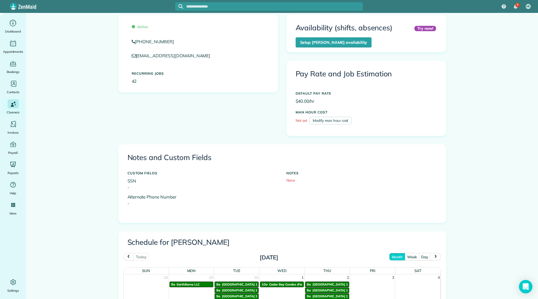
scroll to position [168, 0]
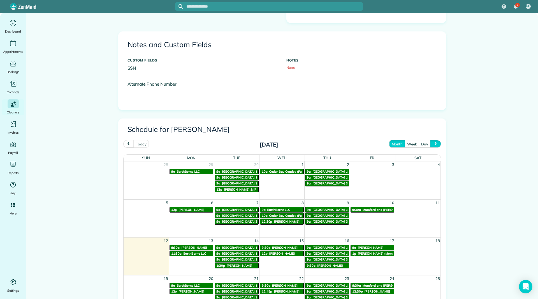
click at [437, 145] on button "next" at bounding box center [435, 144] width 11 height 8
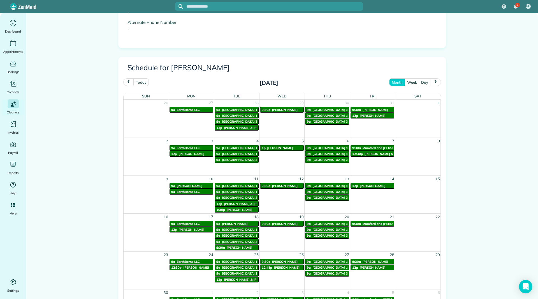
scroll to position [252, 0]
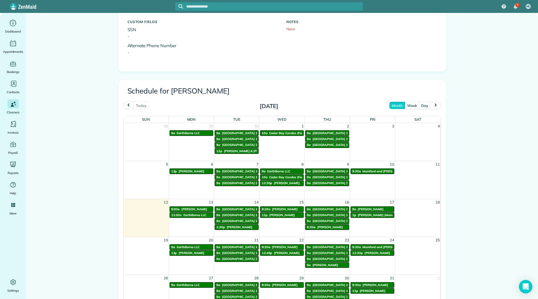
scroll to position [280, 0]
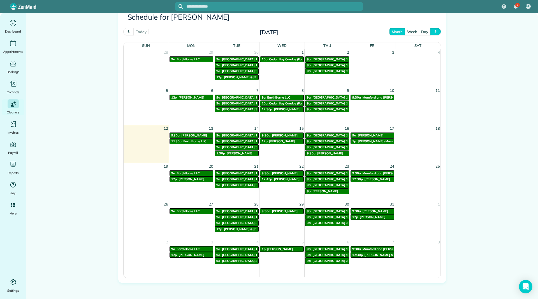
click at [434, 33] on span "next" at bounding box center [436, 32] width 4 height 4
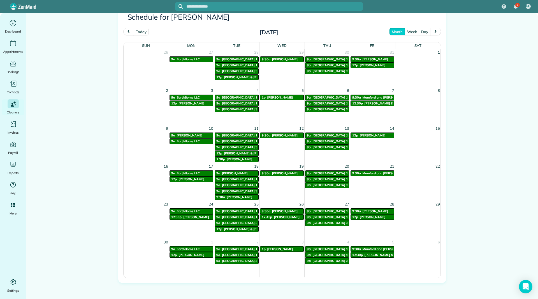
click at [125, 29] on button "prev" at bounding box center [128, 32] width 11 height 8
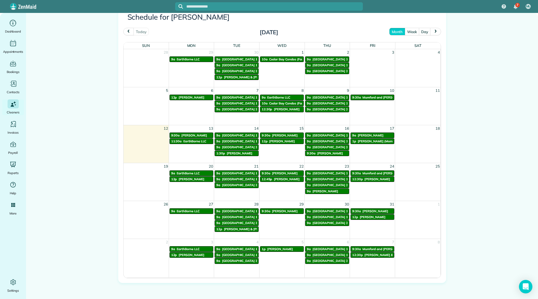
click at [318, 152] on span "[PERSON_NAME]" at bounding box center [330, 153] width 26 height 4
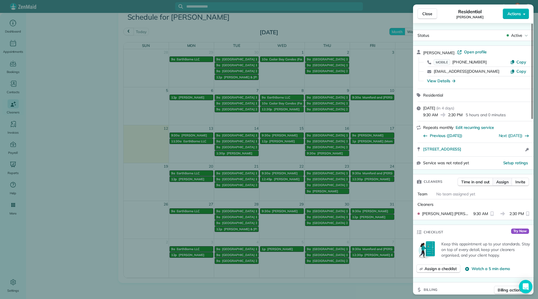
click at [506, 181] on span "Assign" at bounding box center [503, 182] width 12 height 6
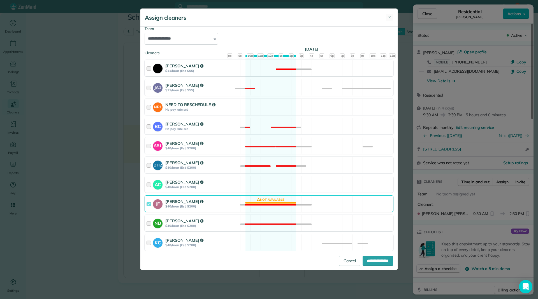
scroll to position [112, 0]
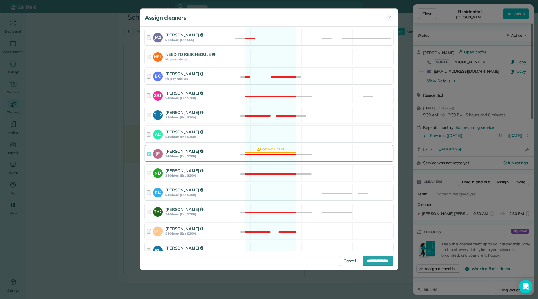
click at [217, 149] on div "[PERSON_NAME]" at bounding box center [196, 151] width 63 height 6
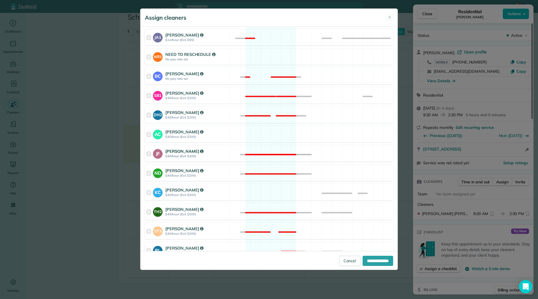
click at [217, 149] on div "[PERSON_NAME]" at bounding box center [196, 151] width 63 height 6
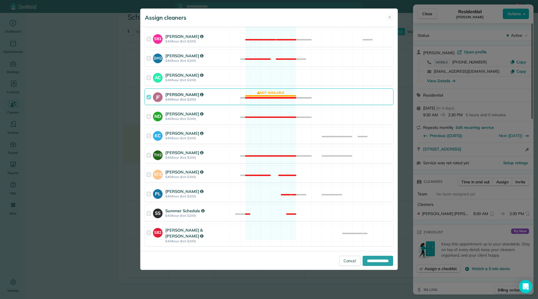
scroll to position [179, 0]
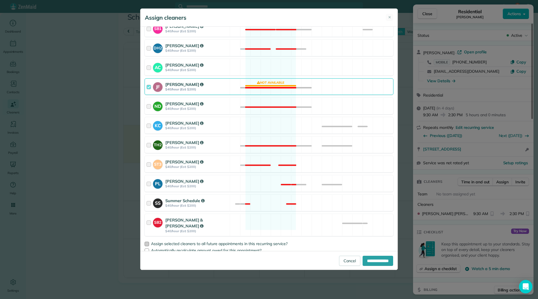
click at [146, 241] on div at bounding box center [147, 243] width 4 height 4
click at [374, 257] on input "**********" at bounding box center [378, 260] width 31 height 10
type input "**********"
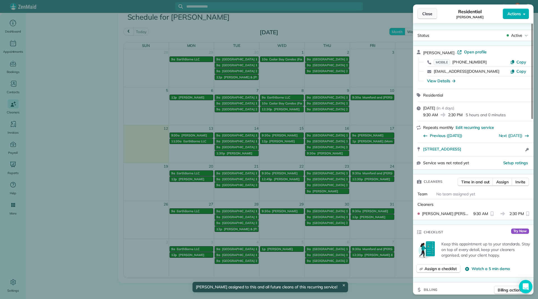
click at [432, 13] on span "Close" at bounding box center [428, 14] width 10 height 6
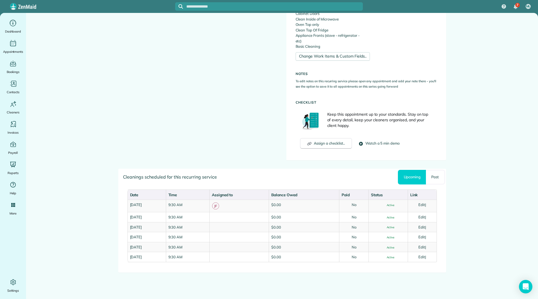
scroll to position [135, 0]
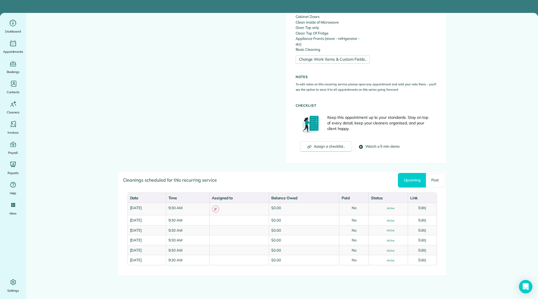
scroll to position [275, 0]
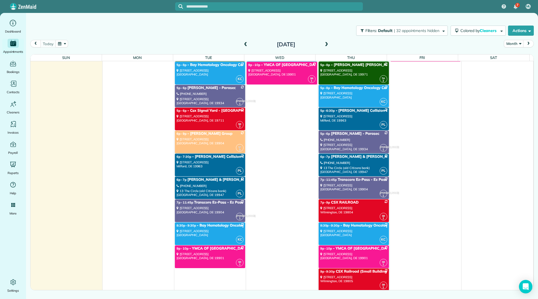
scroll to position [2832, 0]
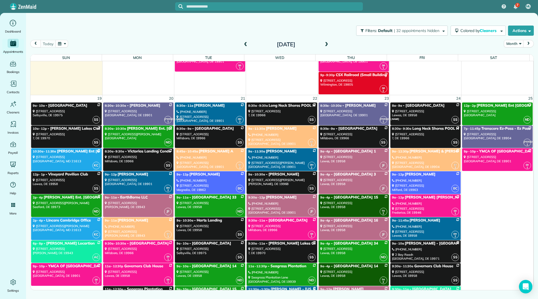
click at [327, 43] on span at bounding box center [327, 44] width 6 height 5
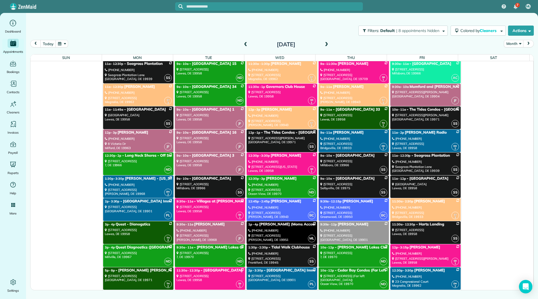
scroll to position [3085, 0]
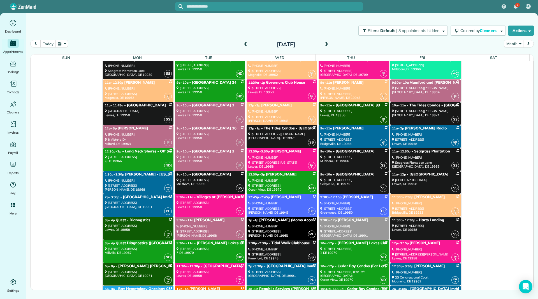
click at [329, 228] on div "[PHONE_NUMBER]" at bounding box center [354, 226] width 67 height 4
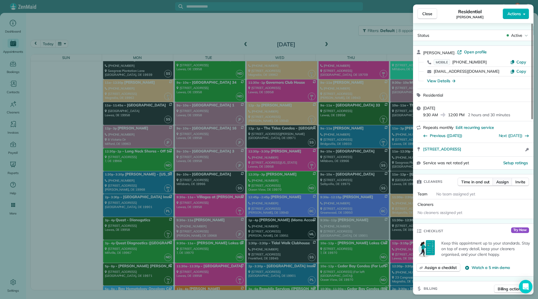
click at [502, 182] on span "Assign" at bounding box center [503, 182] width 12 height 6
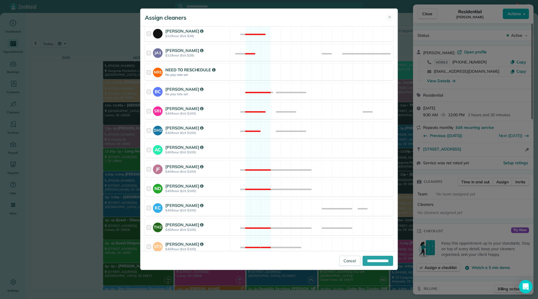
scroll to position [112, 0]
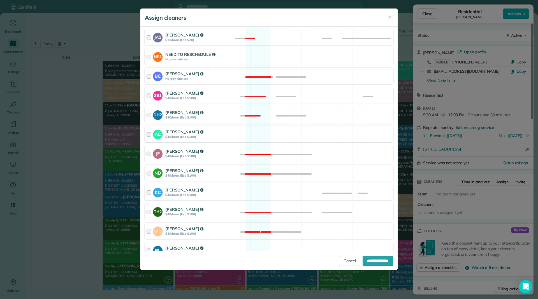
click at [214, 152] on div "[PERSON_NAME]" at bounding box center [196, 151] width 63 height 6
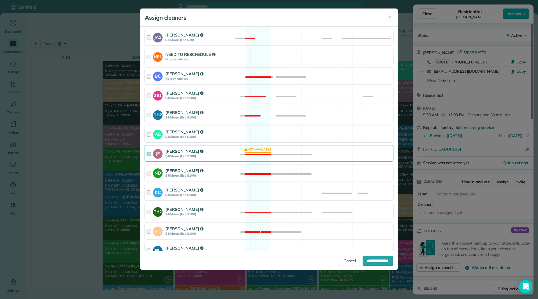
scroll to position [179, 0]
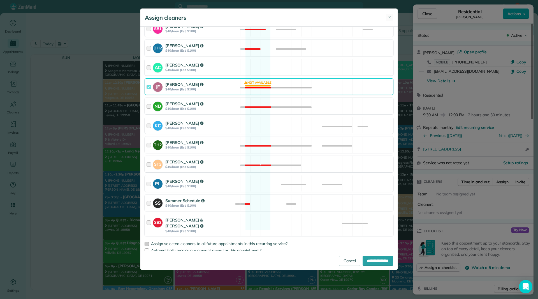
click at [146, 241] on div at bounding box center [147, 243] width 4 height 4
click at [366, 258] on input "**********" at bounding box center [378, 260] width 31 height 10
type input "**********"
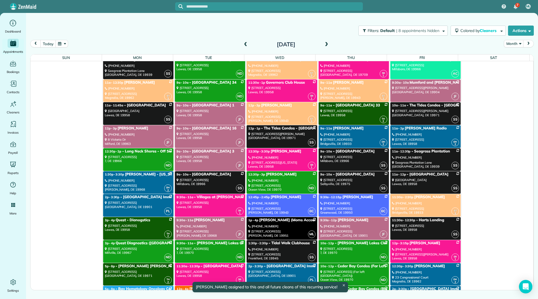
scroll to position [3085, 0]
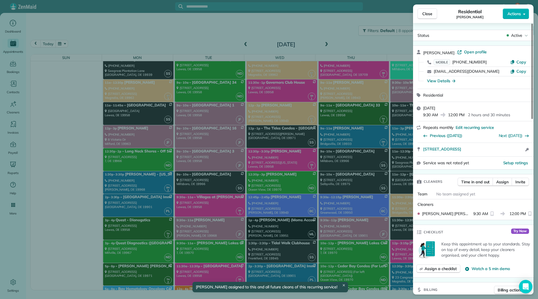
click at [443, 14] on div "Residential Lynne Merce" at bounding box center [470, 13] width 66 height 11
click at [429, 14] on span "Close" at bounding box center [428, 14] width 10 height 6
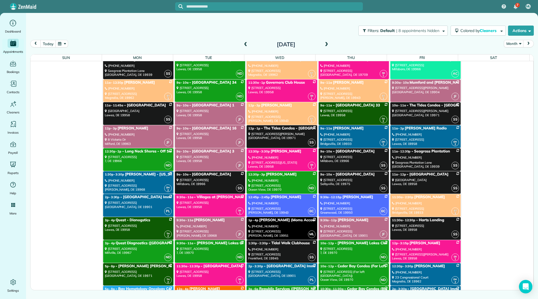
click at [344, 227] on div "(914) 329-9464" at bounding box center [354, 226] width 67 height 4
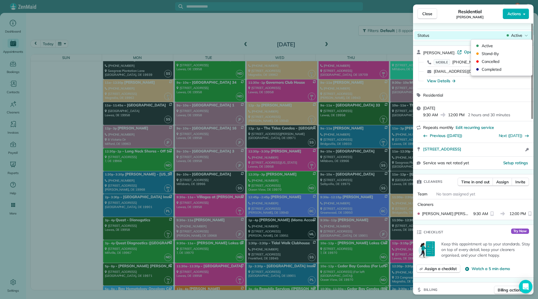
click at [510, 35] on div "Active" at bounding box center [518, 36] width 24 height 6
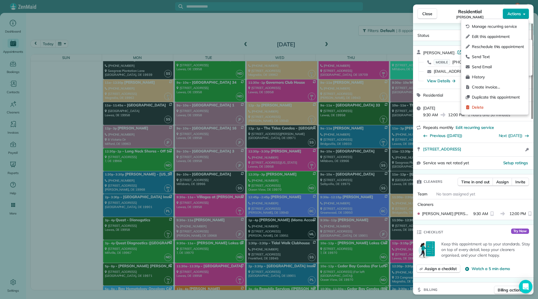
click at [513, 13] on span "Actions" at bounding box center [514, 14] width 13 height 6
click at [484, 67] on span "Send Email" at bounding box center [498, 67] width 52 height 6
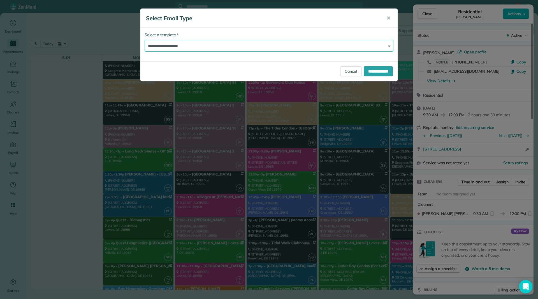
click at [194, 45] on select "**********" at bounding box center [269, 46] width 249 height 12
select select "****"
click at [145, 40] on select "**********" at bounding box center [269, 46] width 249 height 12
click at [375, 71] on input "**********" at bounding box center [378, 71] width 29 height 10
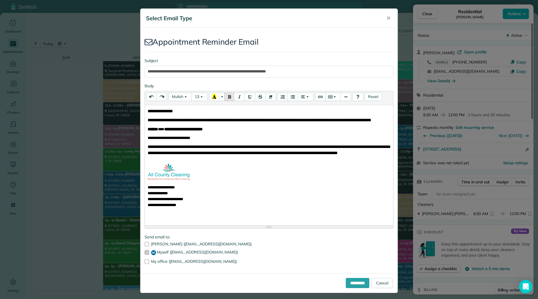
click at [145, 254] on div at bounding box center [147, 252] width 4 height 4
click at [358, 280] on input "**********" at bounding box center [358, 283] width 24 height 10
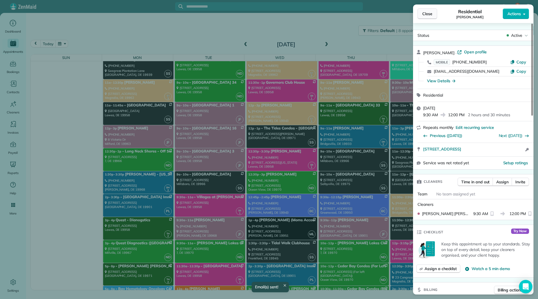
click at [420, 18] on button "Close" at bounding box center [428, 13] width 20 height 11
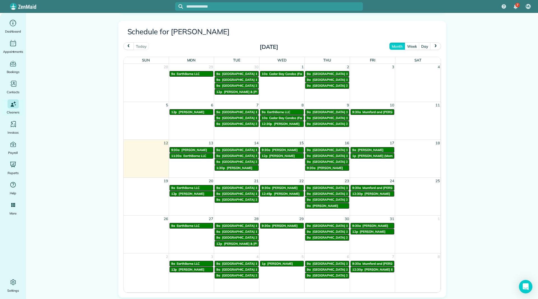
scroll to position [266, 0]
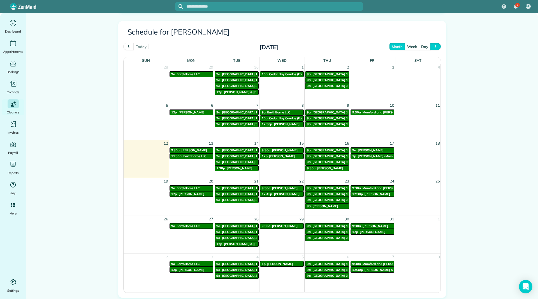
click at [434, 46] on span "next" at bounding box center [436, 47] width 4 height 4
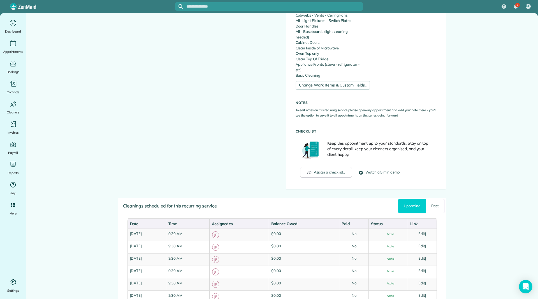
scroll to position [287, 0]
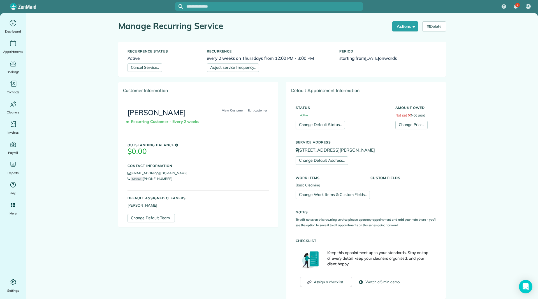
scroll to position [196, 0]
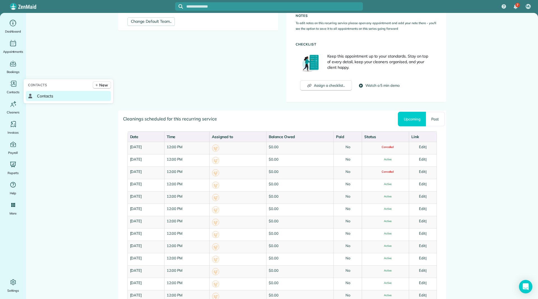
click at [43, 97] on span "Contacts" at bounding box center [45, 96] width 16 height 6
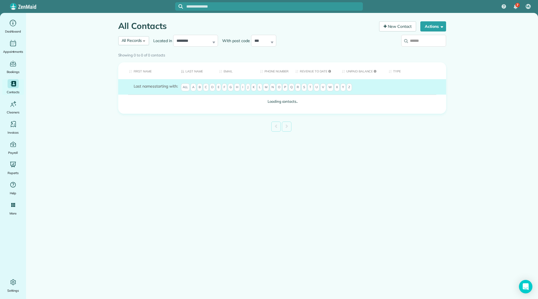
click at [419, 41] on input "search" at bounding box center [424, 41] width 45 height 12
type input "******"
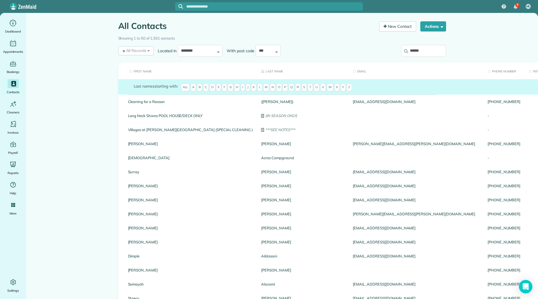
click at [433, 47] on input "******" at bounding box center [424, 51] width 45 height 12
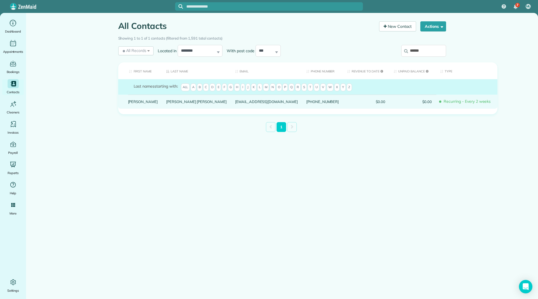
click at [137, 103] on link "[PERSON_NAME]" at bounding box center [143, 102] width 30 height 4
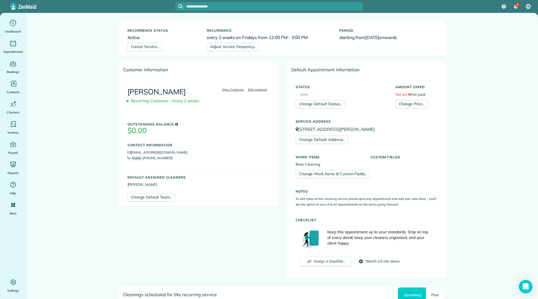
scroll to position [140, 0]
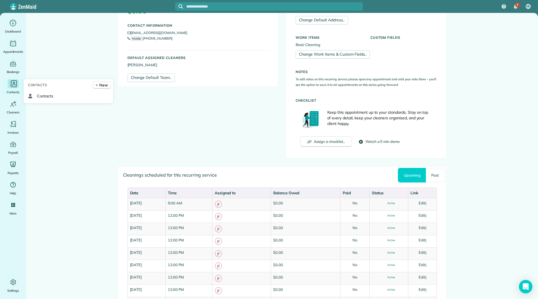
click at [8, 86] on div "Main" at bounding box center [13, 83] width 11 height 9
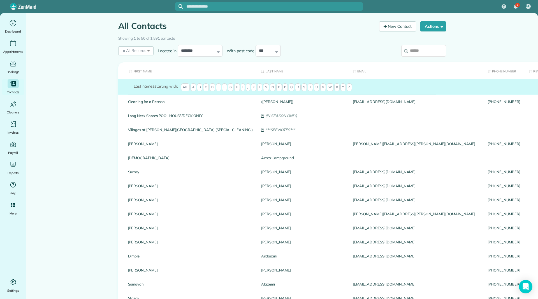
click at [417, 51] on input "search" at bounding box center [424, 51] width 45 height 12
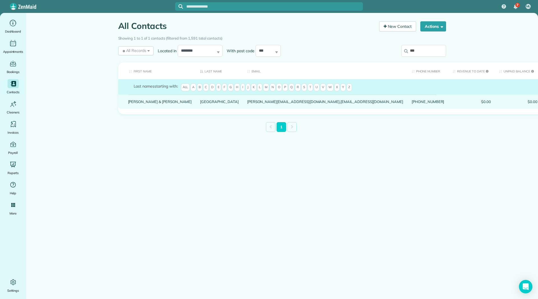
type input "***"
click at [138, 103] on link "Eric & Luz" at bounding box center [160, 102] width 64 height 4
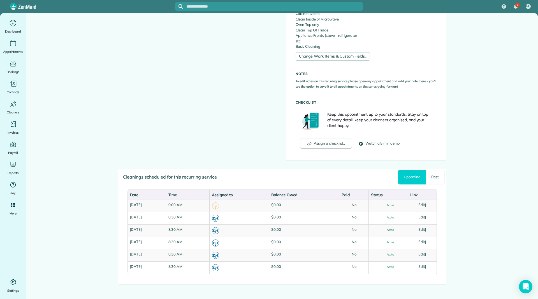
scroll to position [280, 0]
